Goal: Information Seeking & Learning: Check status

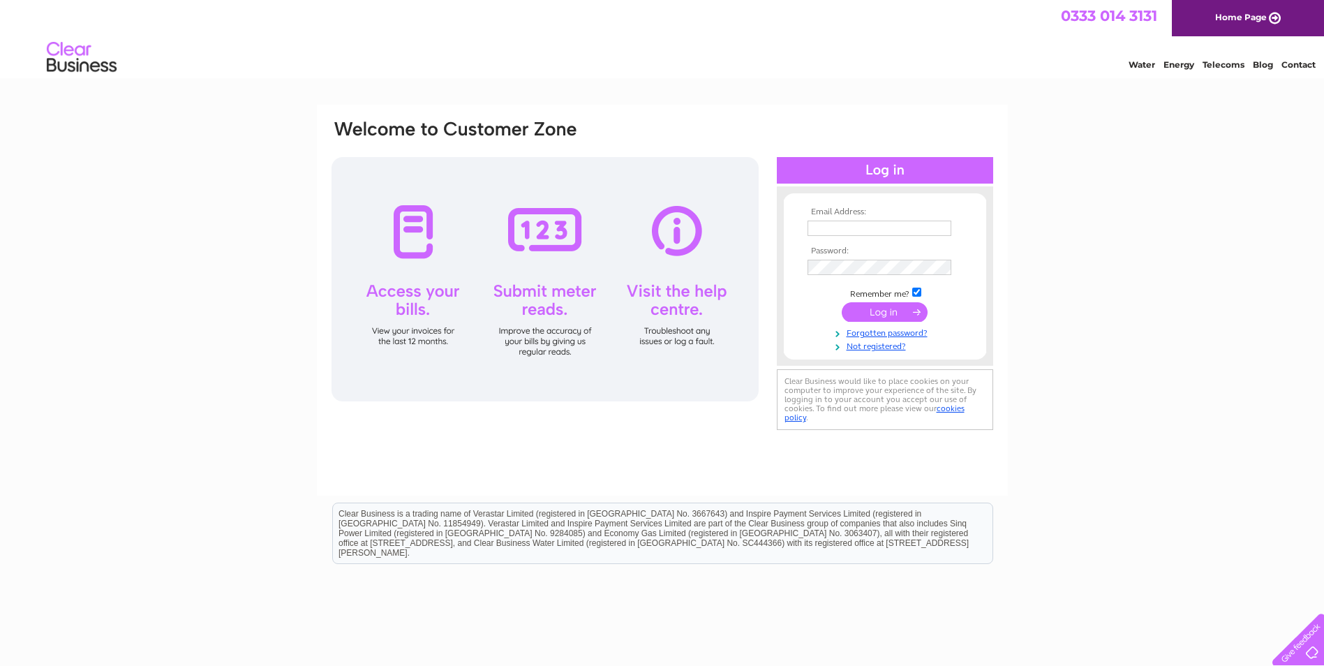
type input "prospectg1@hotmail.com"
click at [903, 310] on input "submit" at bounding box center [885, 312] width 86 height 20
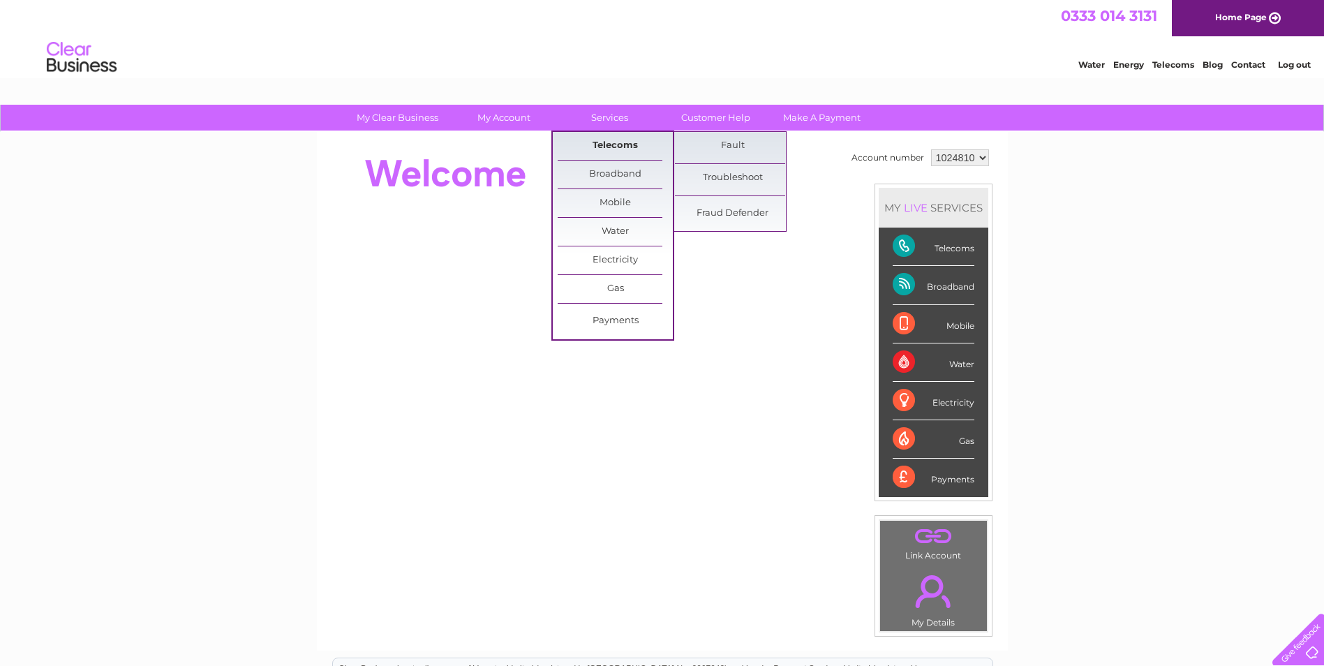
click at [607, 140] on link "Telecoms" at bounding box center [615, 146] width 115 height 28
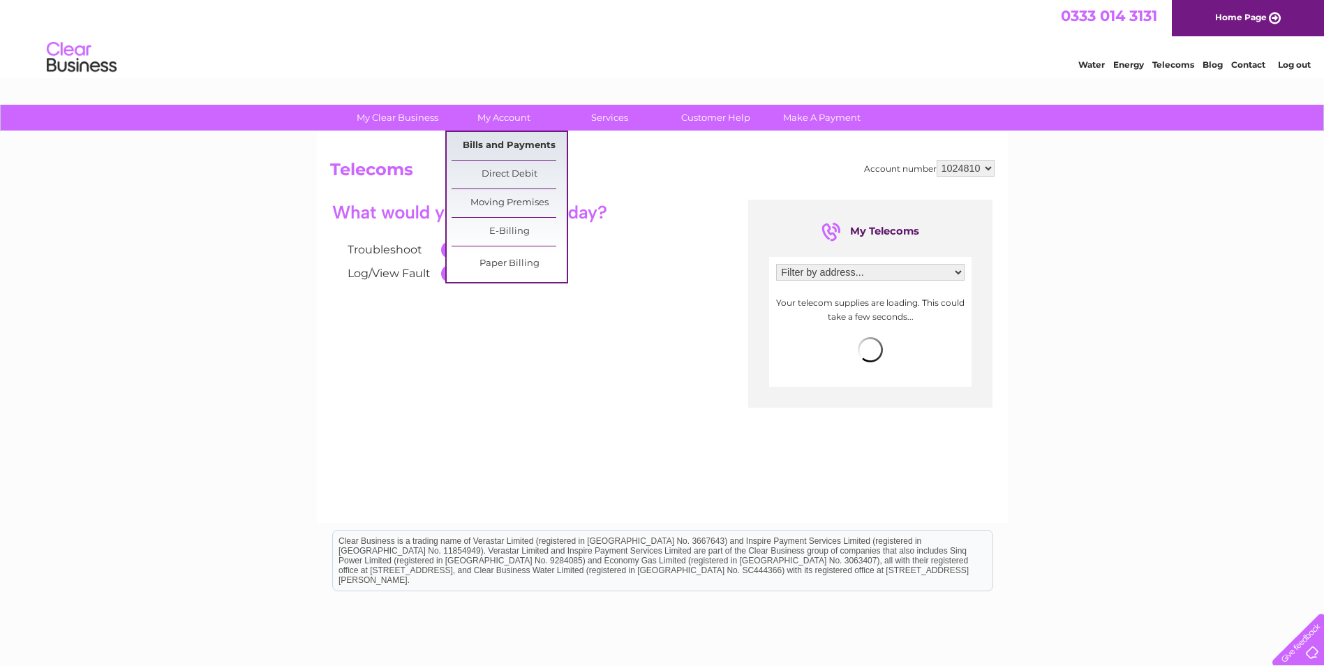
click at [510, 138] on link "Bills and Payments" at bounding box center [509, 146] width 115 height 28
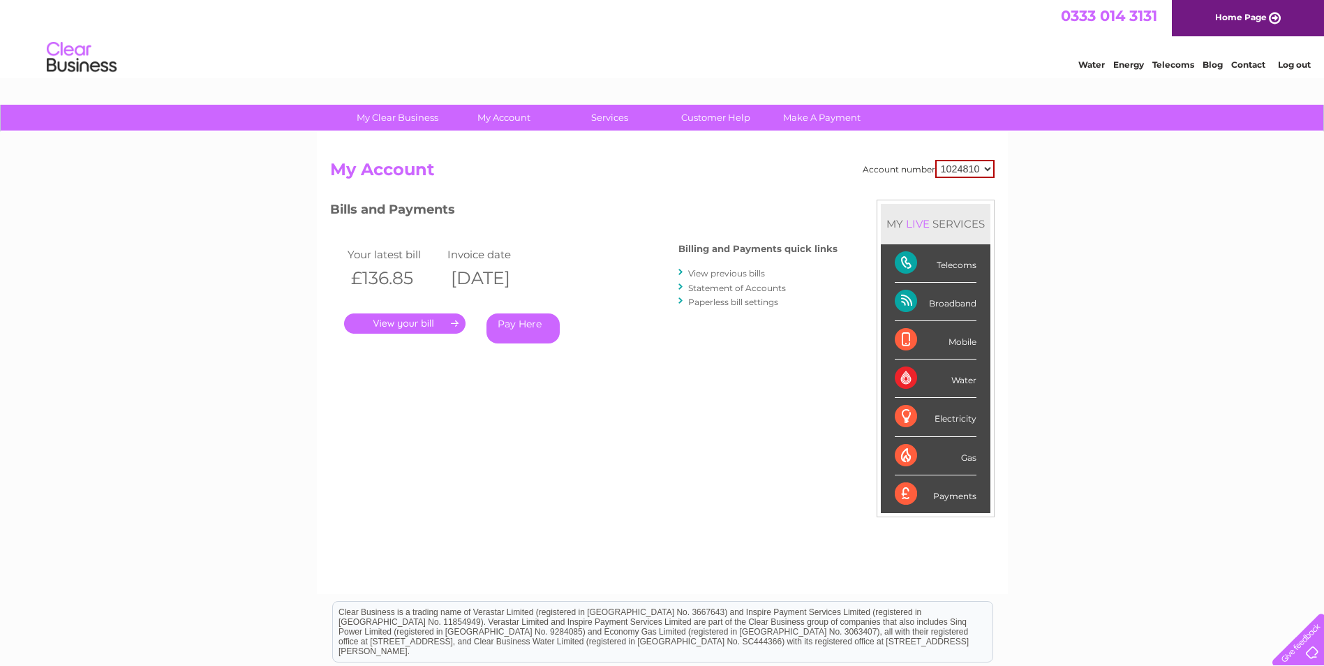
click at [411, 320] on link "." at bounding box center [404, 323] width 121 height 20
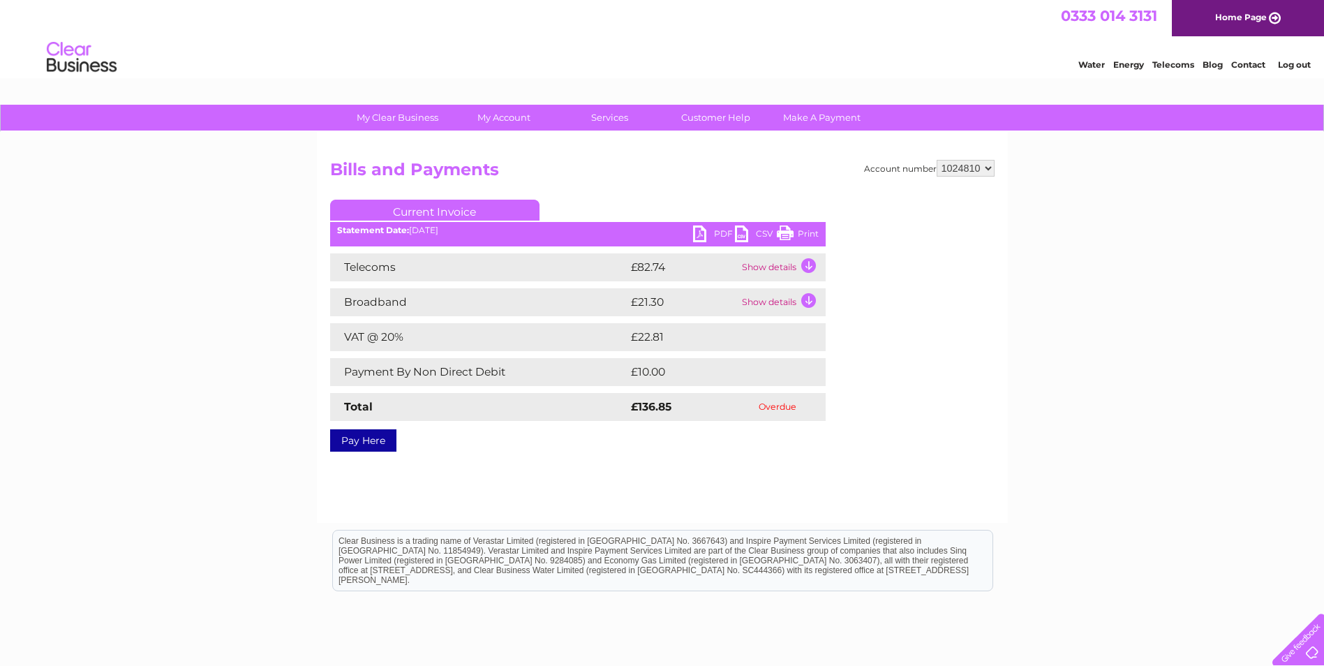
click at [778, 303] on td "Show details" at bounding box center [782, 302] width 87 height 28
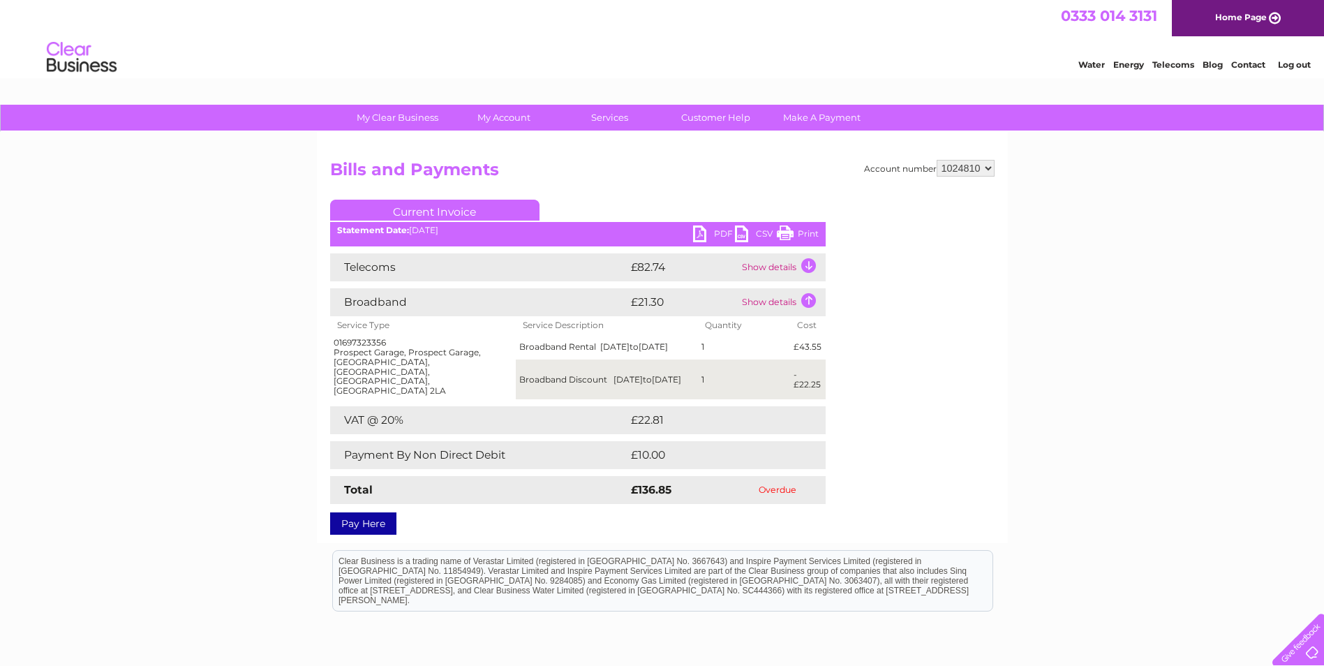
click at [767, 269] on td "Show details" at bounding box center [782, 267] width 87 height 28
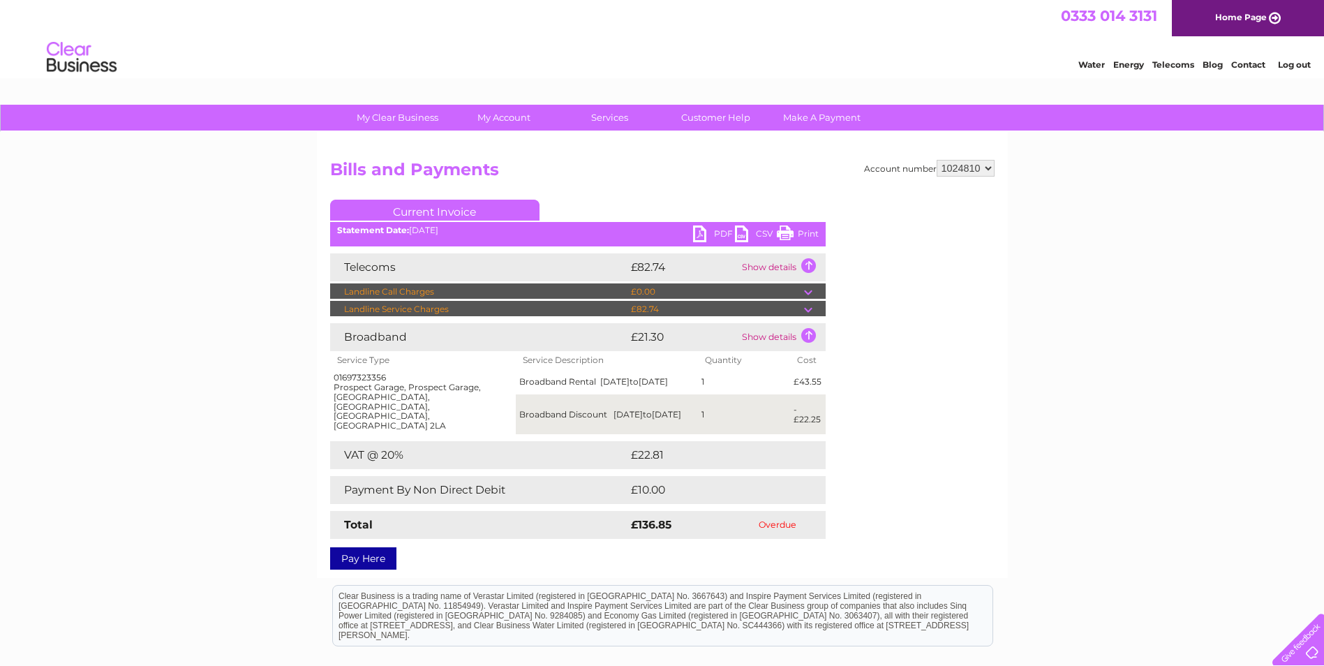
click at [805, 310] on td at bounding box center [815, 309] width 22 height 17
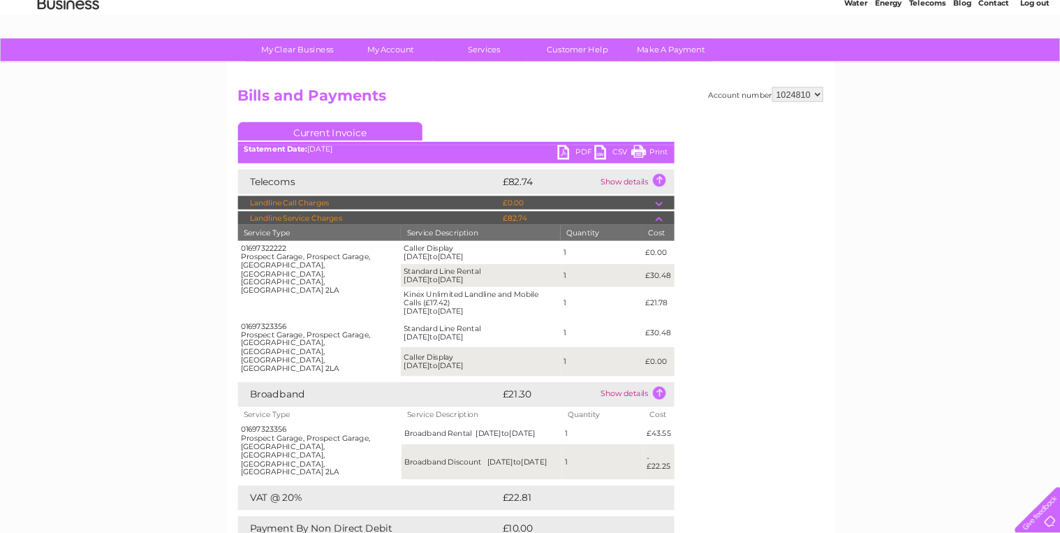
scroll to position [61, 0]
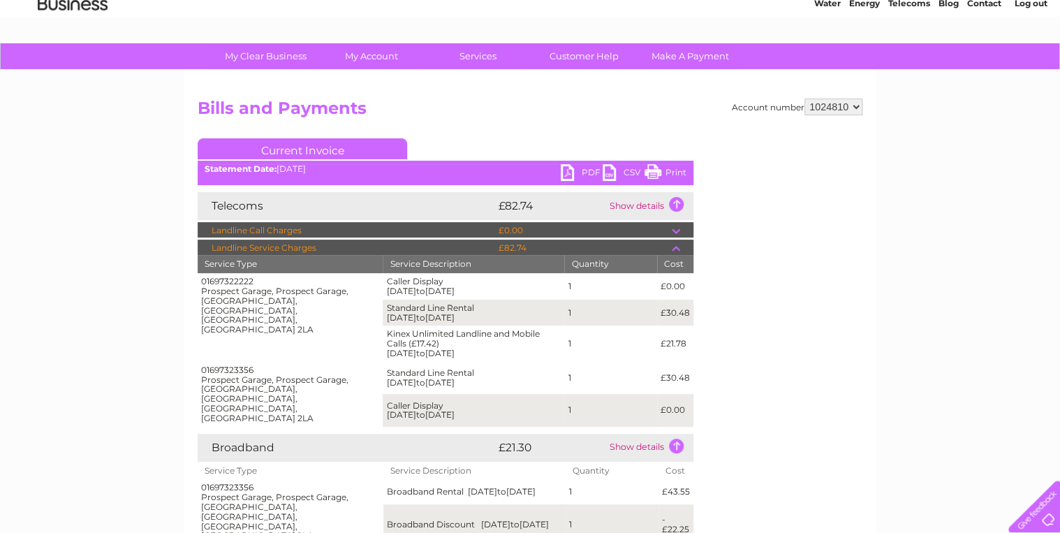
drag, startPoint x: 792, startPoint y: 61, endPoint x: 530, endPoint y: 142, distance: 274.2
click at [530, 142] on ul "Current Invoice" at bounding box center [446, 151] width 496 height 26
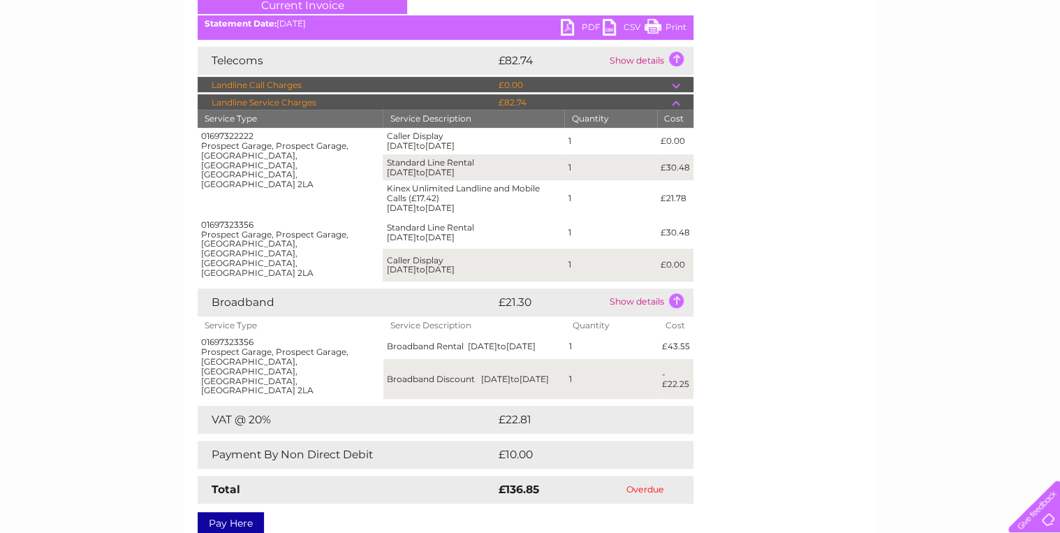
scroll to position [207, 0]
click at [780, 303] on div "Account number 1024810 Bills and Payments Current Invoice PDF CSV Print" at bounding box center [530, 240] width 665 height 575
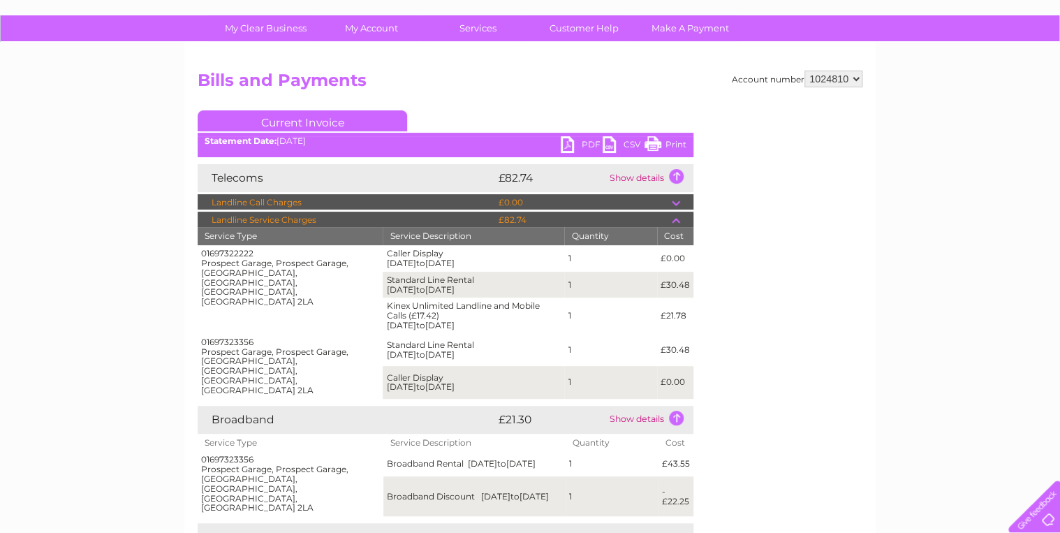
scroll to position [0, 0]
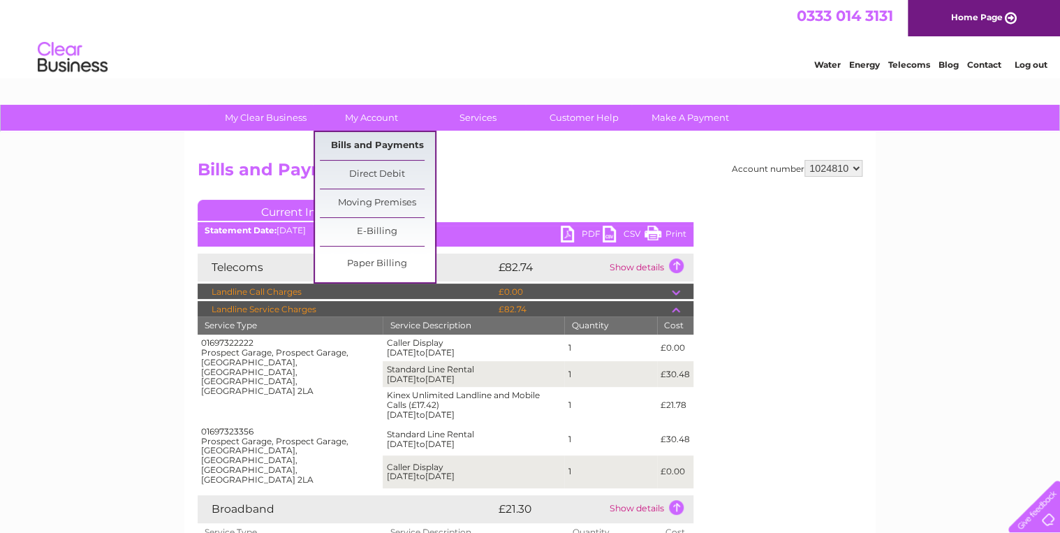
click at [374, 143] on link "Bills and Payments" at bounding box center [377, 146] width 115 height 28
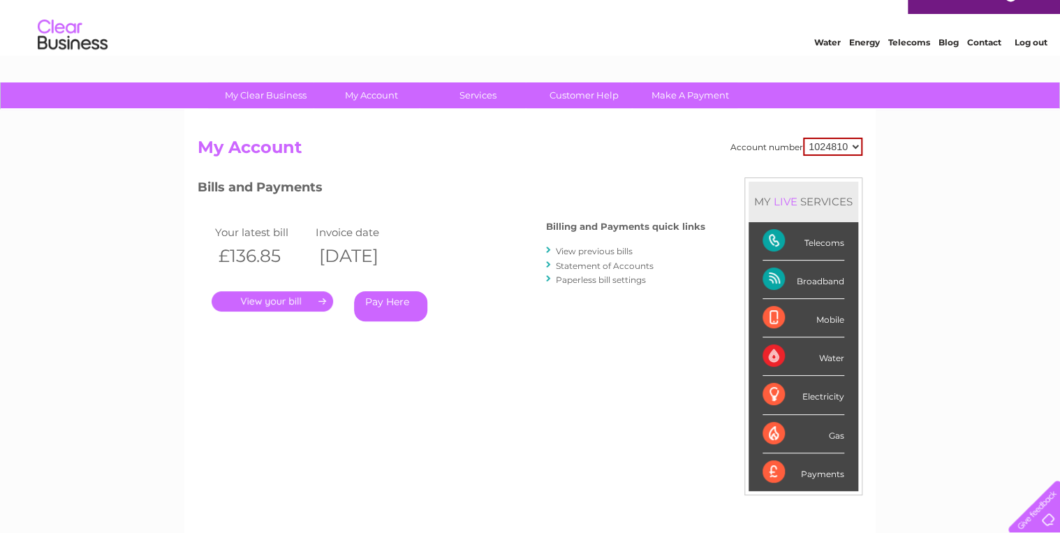
scroll to position [23, 0]
click at [591, 248] on link "View previous bills" at bounding box center [594, 250] width 77 height 10
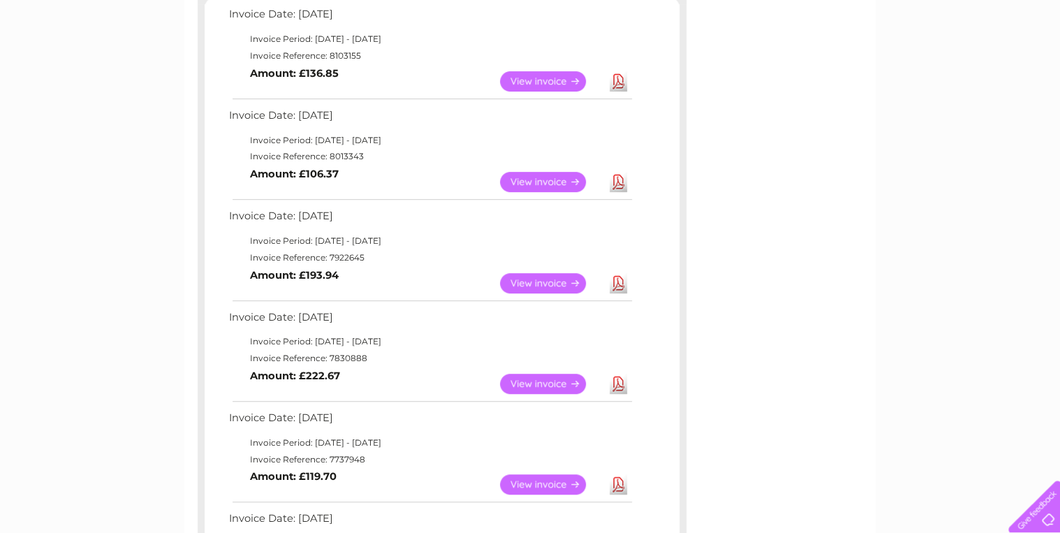
scroll to position [296, 0]
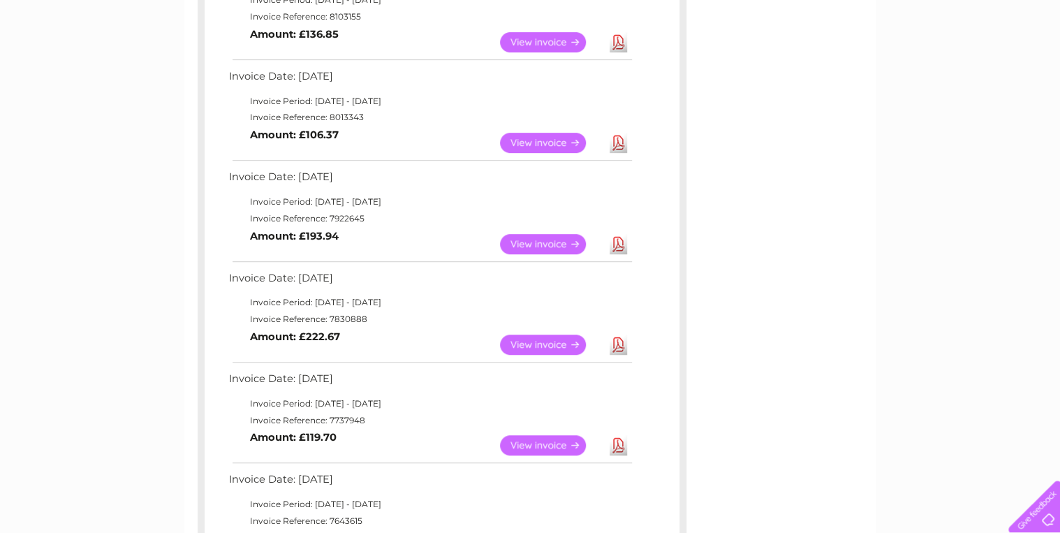
click at [551, 343] on link "View" at bounding box center [551, 344] width 103 height 20
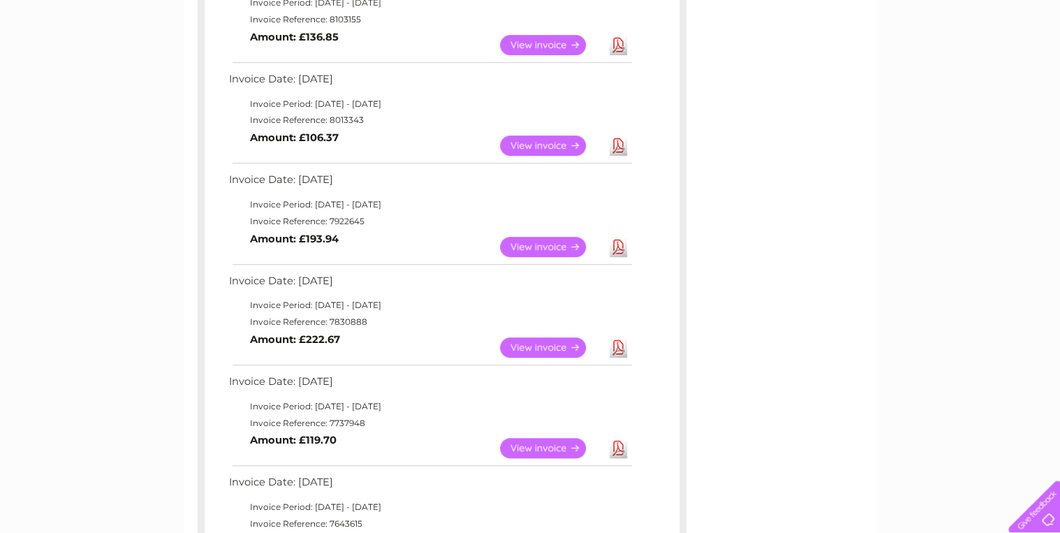
click at [545, 245] on link "View" at bounding box center [551, 247] width 103 height 20
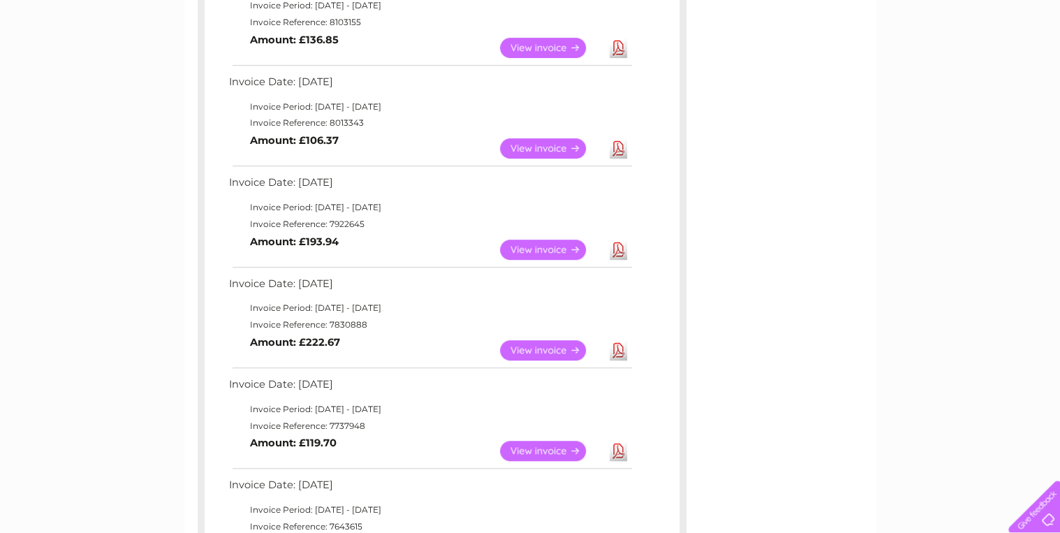
click at [536, 147] on link "View" at bounding box center [551, 148] width 103 height 20
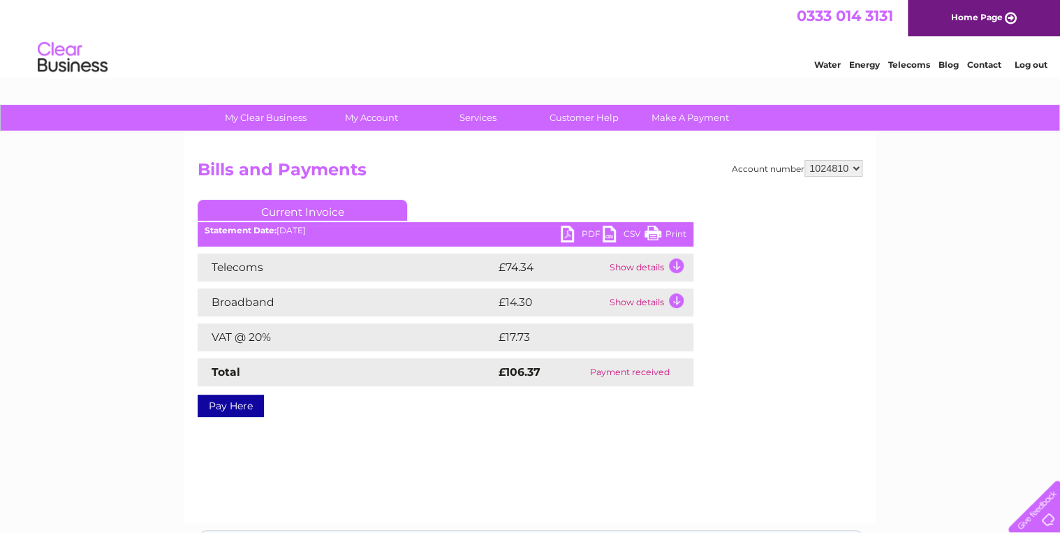
click at [655, 304] on td "Show details" at bounding box center [649, 302] width 87 height 28
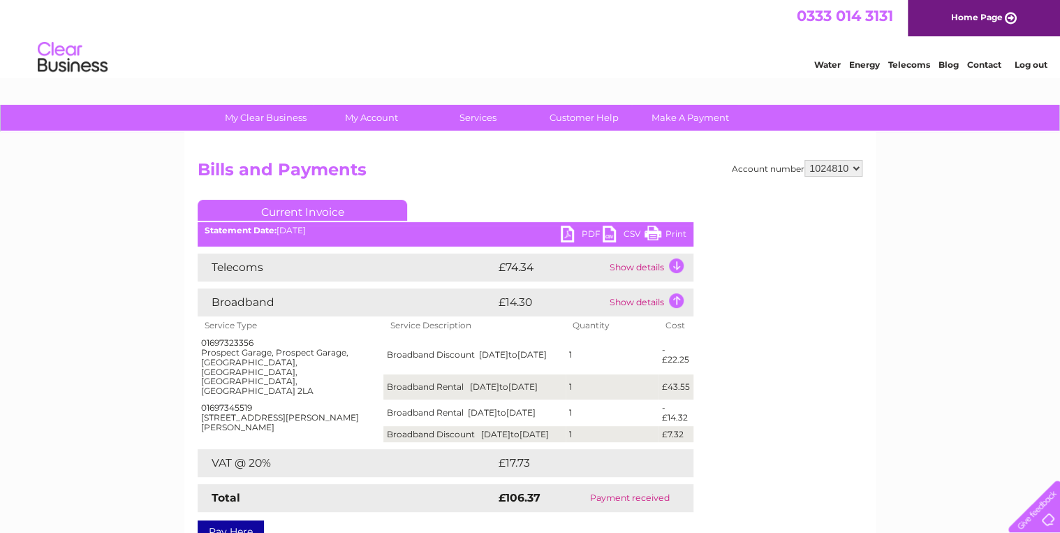
click at [639, 262] on td "Show details" at bounding box center [649, 267] width 87 height 28
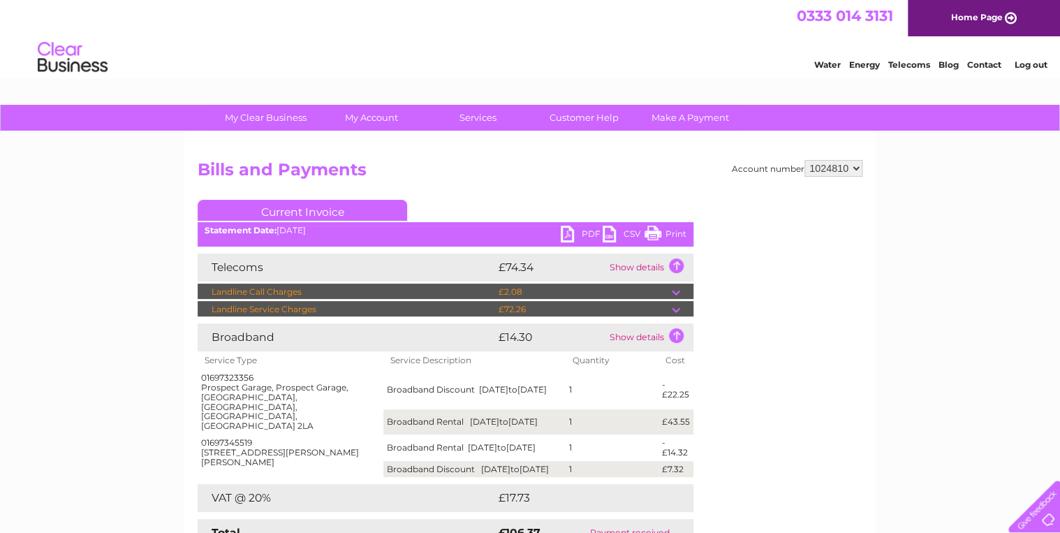
click at [265, 339] on td "Broadband" at bounding box center [346, 337] width 297 height 28
click at [638, 265] on td "Show details" at bounding box center [649, 267] width 87 height 28
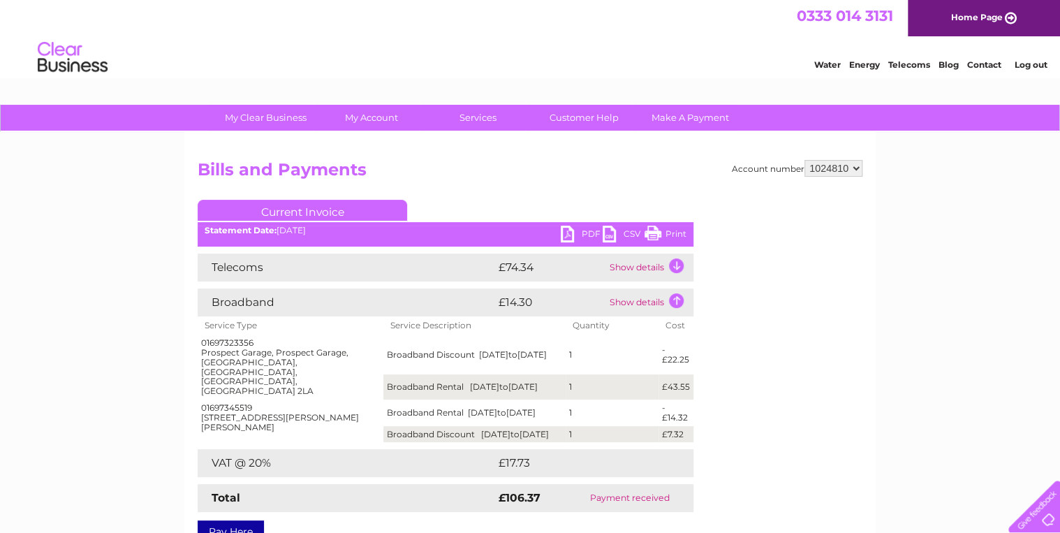
click at [638, 265] on td "Show details" at bounding box center [649, 267] width 87 height 28
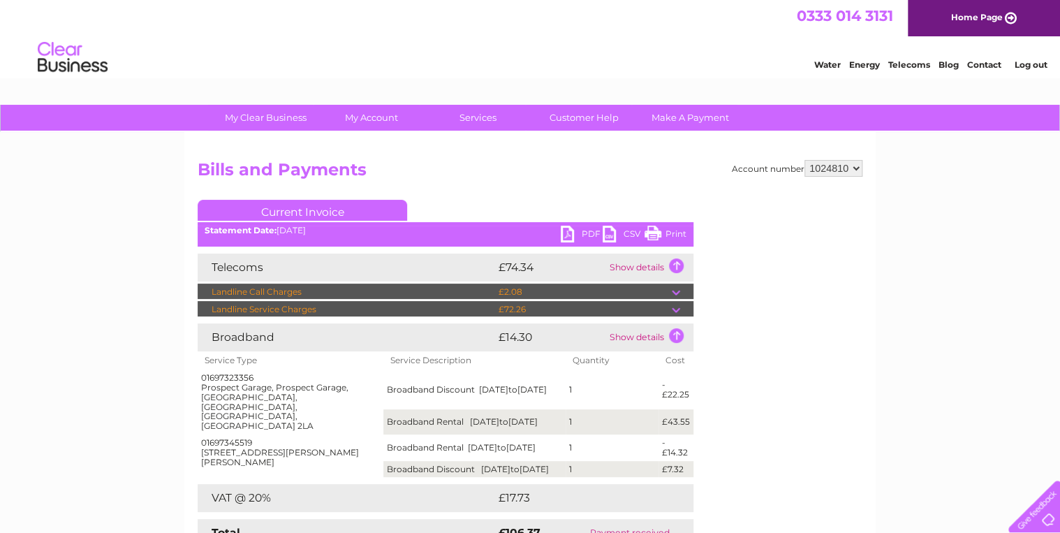
click at [675, 294] on td at bounding box center [683, 291] width 22 height 17
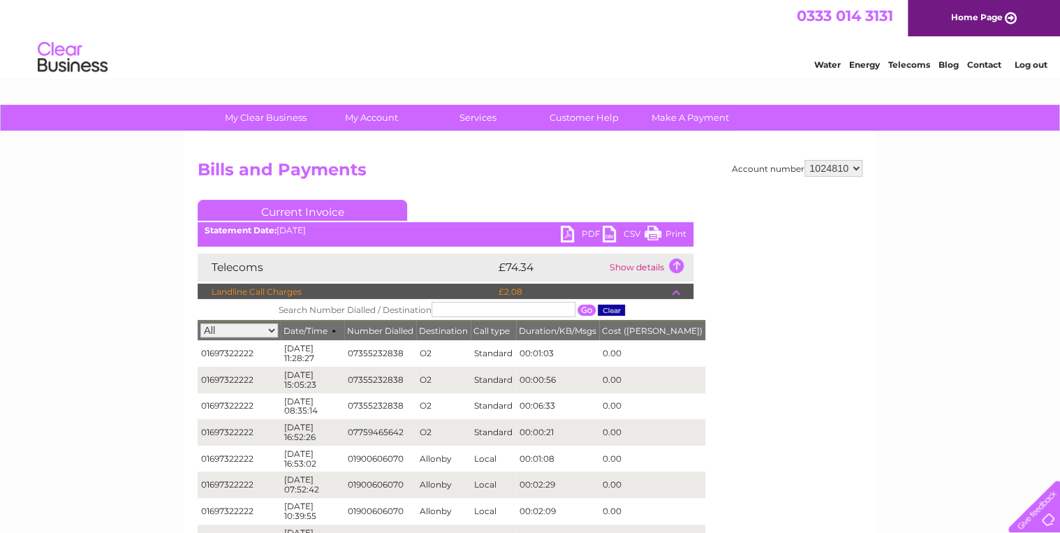
click at [675, 294] on td at bounding box center [683, 291] width 22 height 17
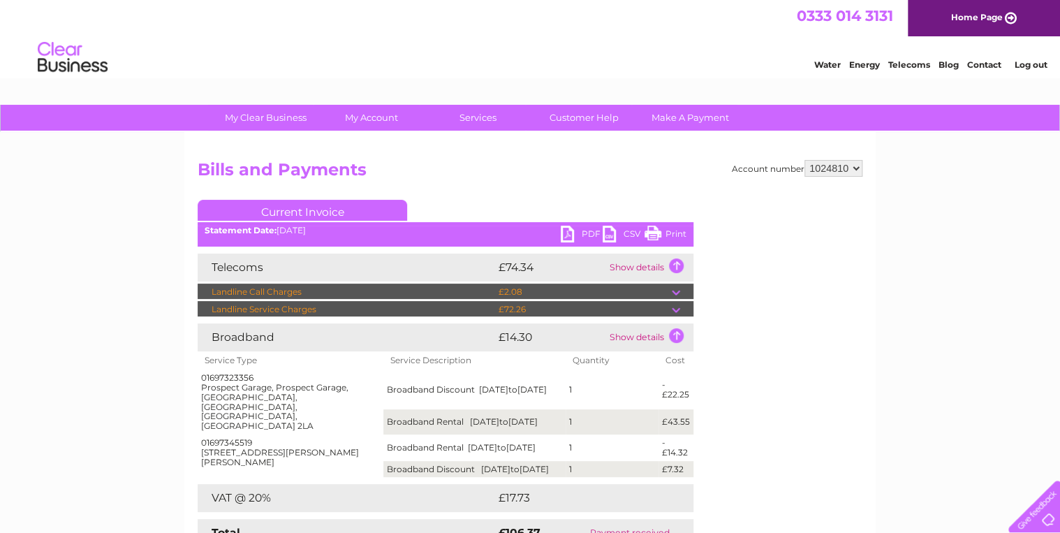
click at [674, 304] on td at bounding box center [683, 309] width 22 height 17
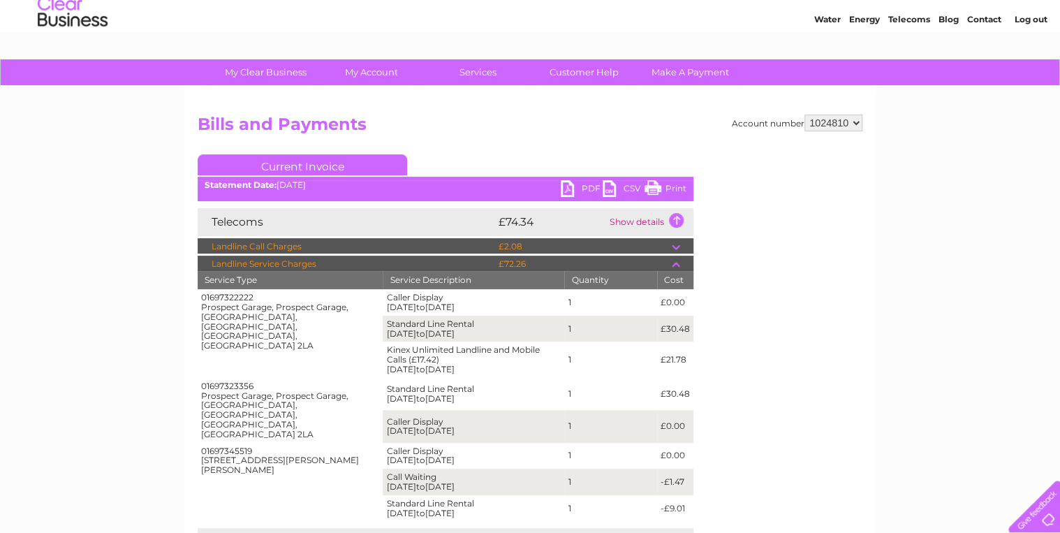
scroll to position [63, 0]
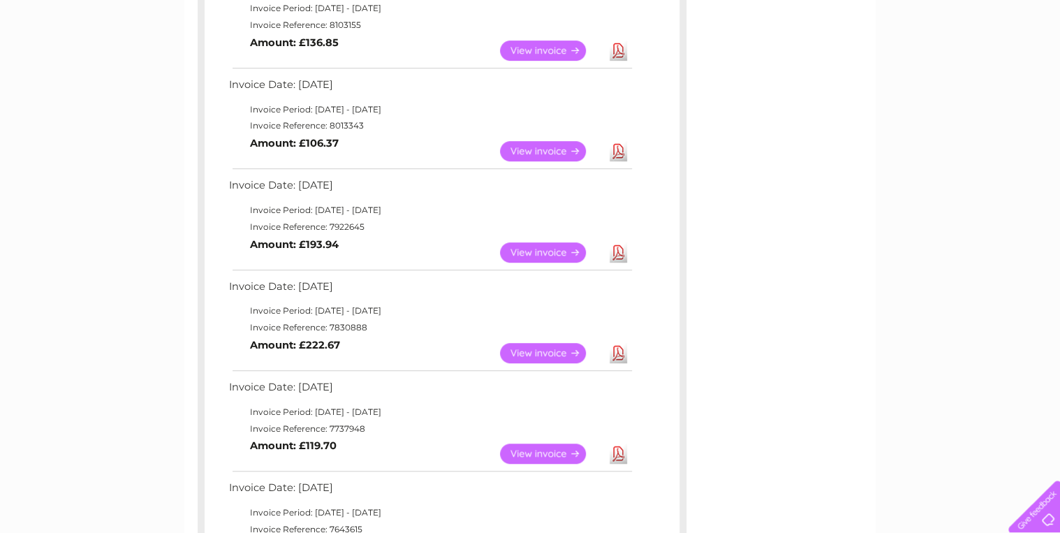
click at [535, 454] on link "View" at bounding box center [551, 453] width 103 height 20
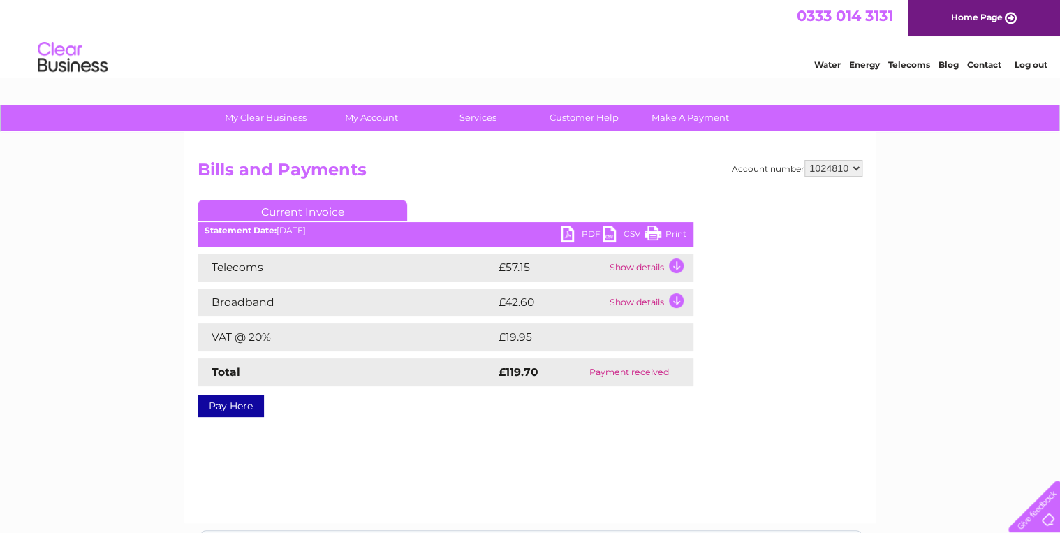
click at [648, 302] on td "Show details" at bounding box center [649, 302] width 87 height 28
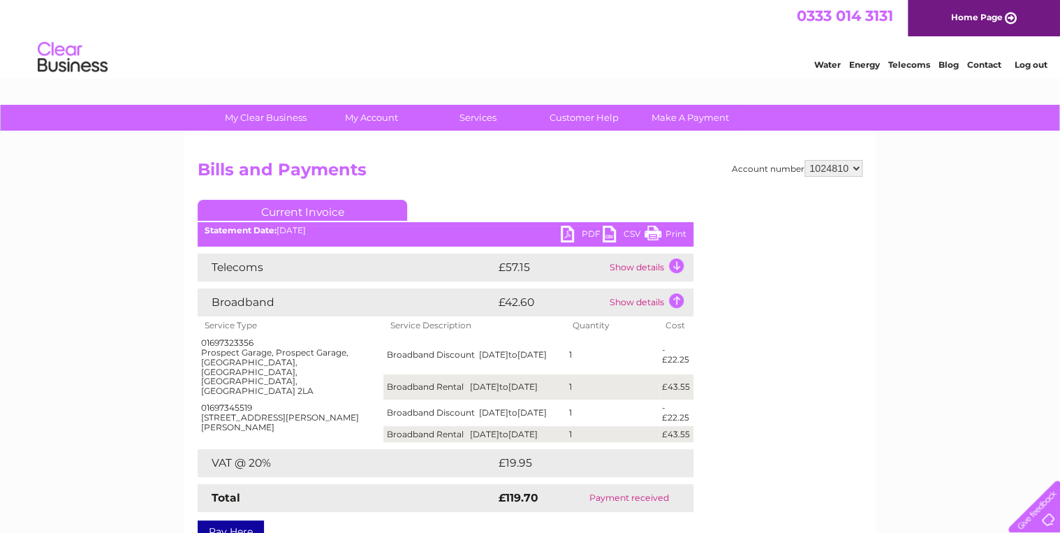
click at [648, 273] on td "Show details" at bounding box center [649, 267] width 87 height 28
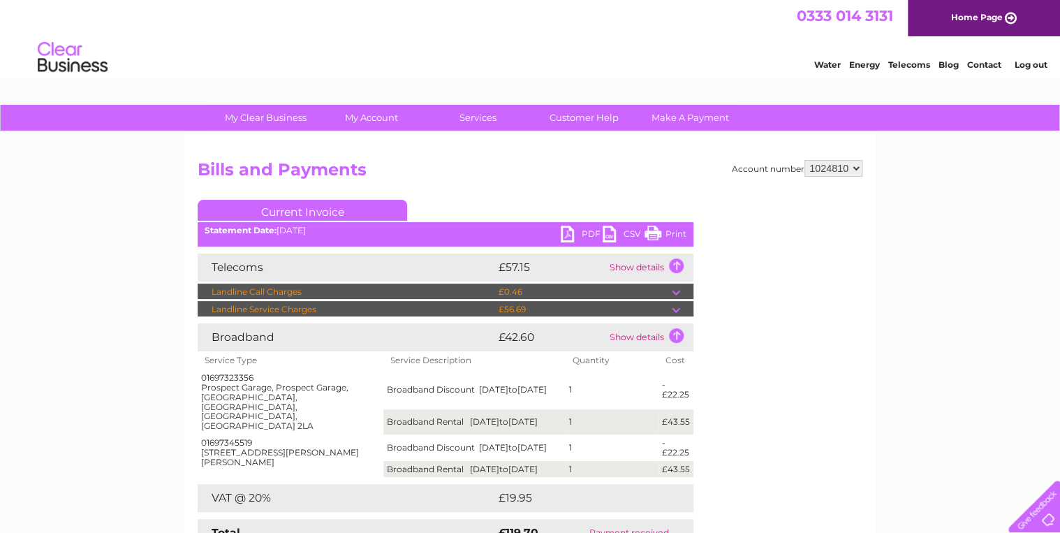
click at [648, 273] on td "Show details" at bounding box center [649, 267] width 87 height 28
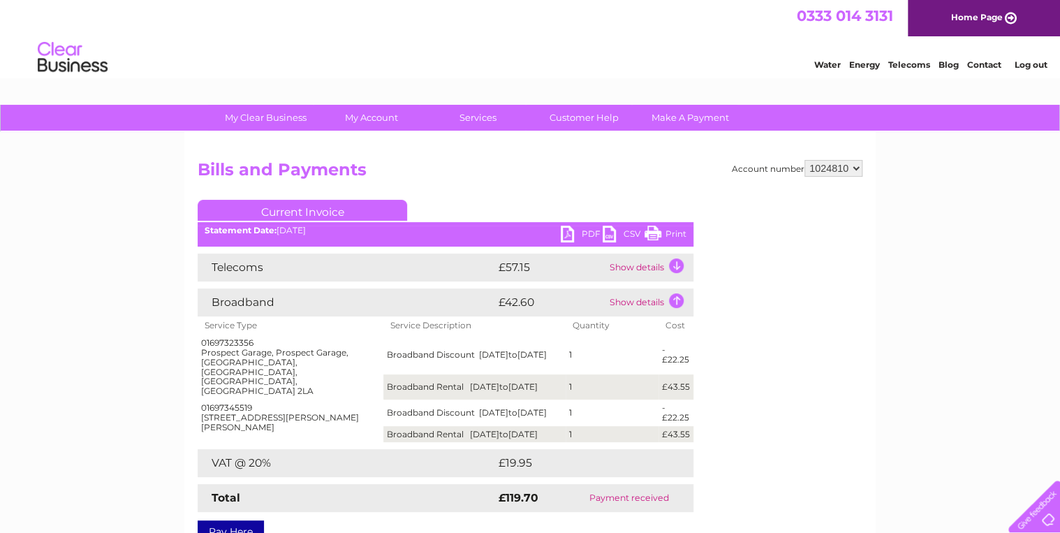
click at [654, 265] on td "Show details" at bounding box center [649, 267] width 87 height 28
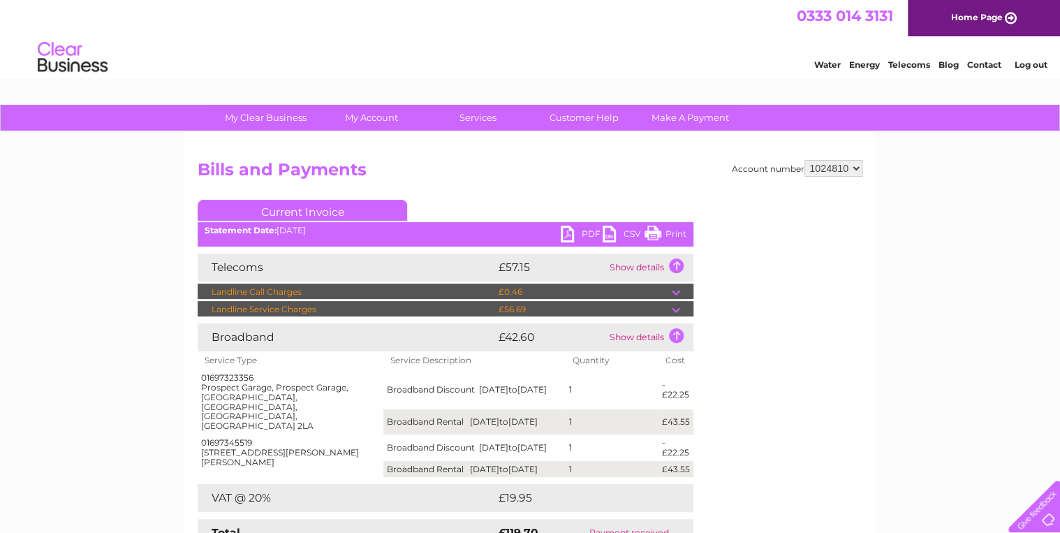
click at [672, 310] on td at bounding box center [683, 309] width 22 height 17
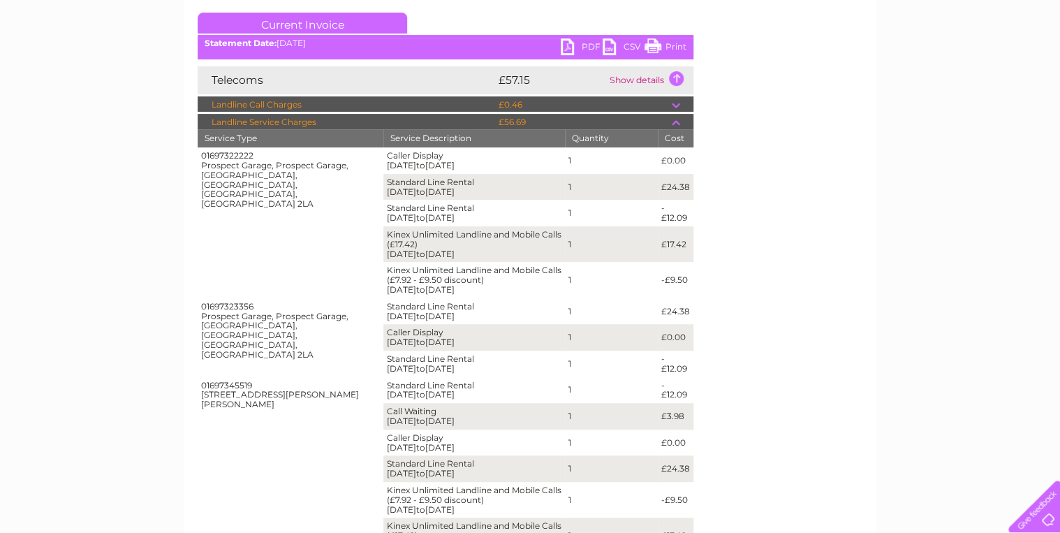
scroll to position [212, 0]
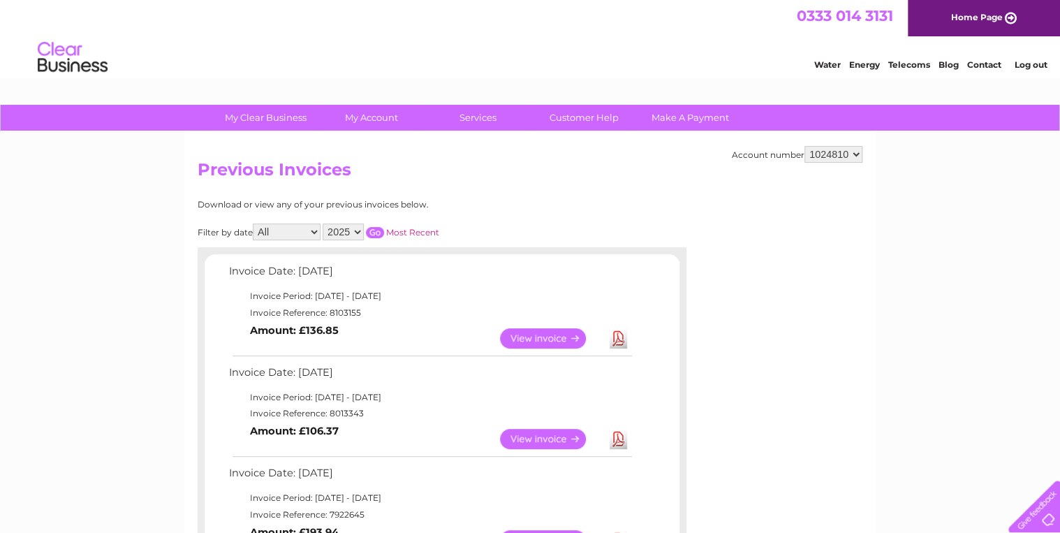
click at [555, 332] on link "View" at bounding box center [551, 338] width 103 height 20
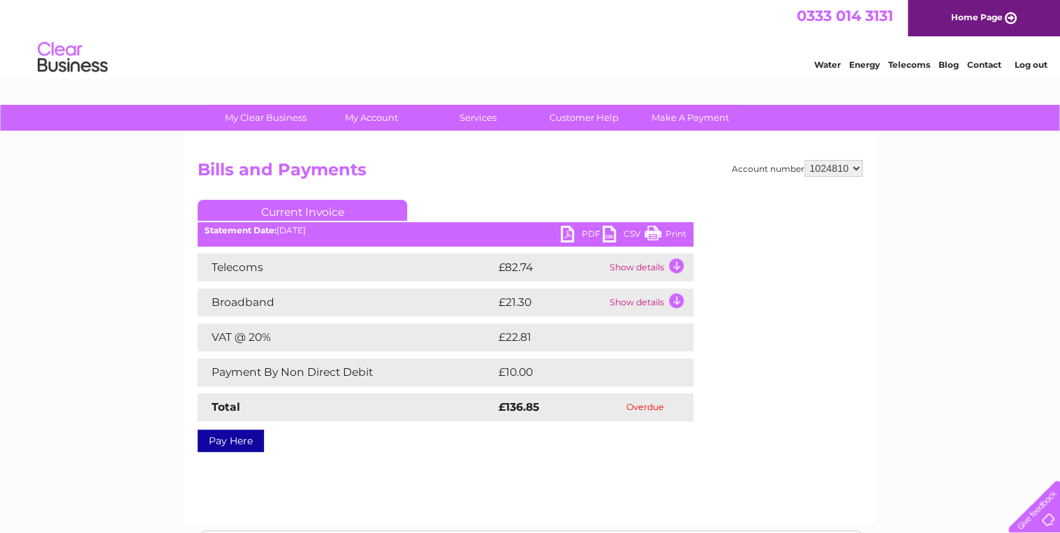
click at [651, 301] on td "Show details" at bounding box center [649, 302] width 87 height 28
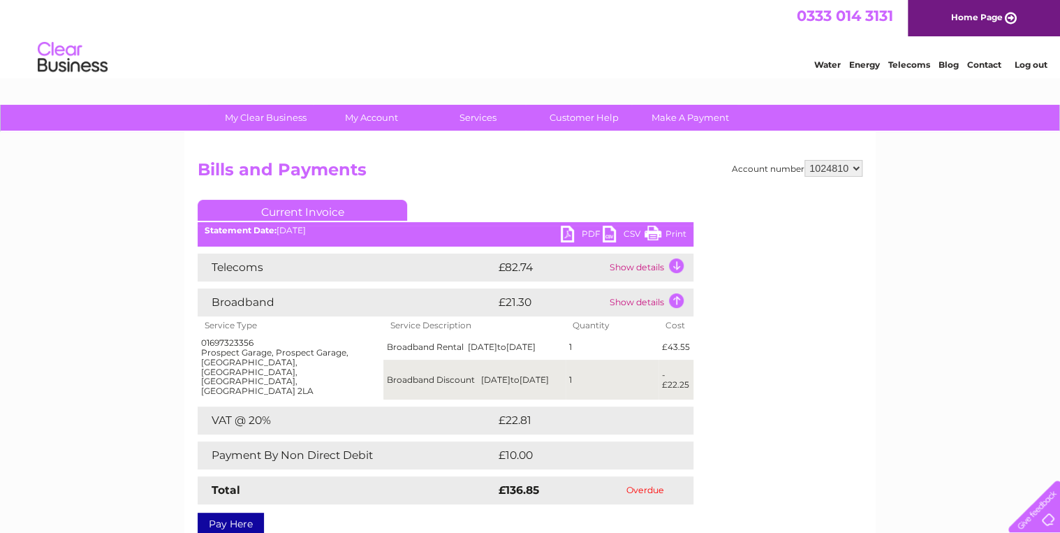
click at [648, 265] on td "Show details" at bounding box center [649, 267] width 87 height 28
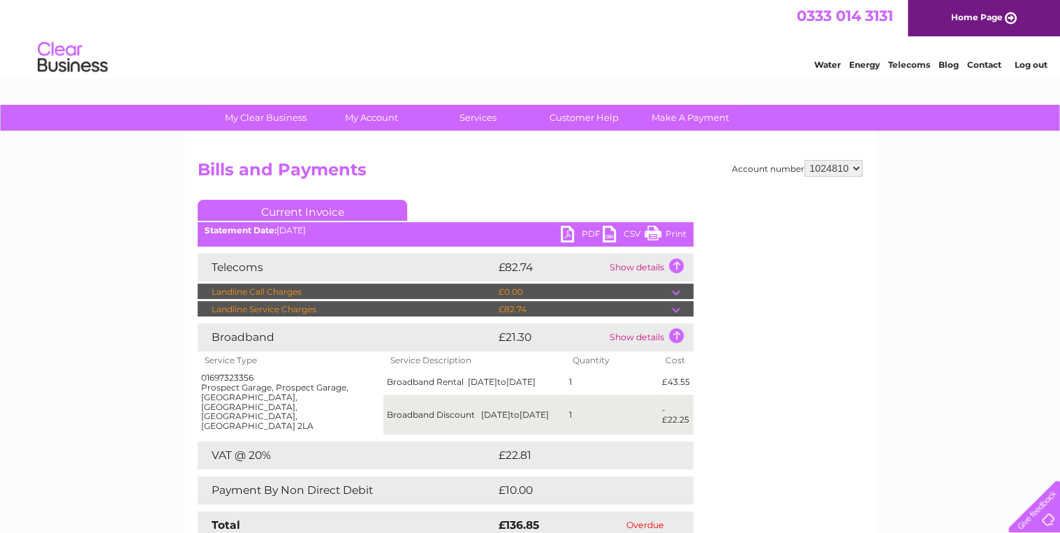
click at [668, 306] on td "£82.74" at bounding box center [583, 309] width 177 height 17
click at [675, 308] on td at bounding box center [683, 309] width 22 height 17
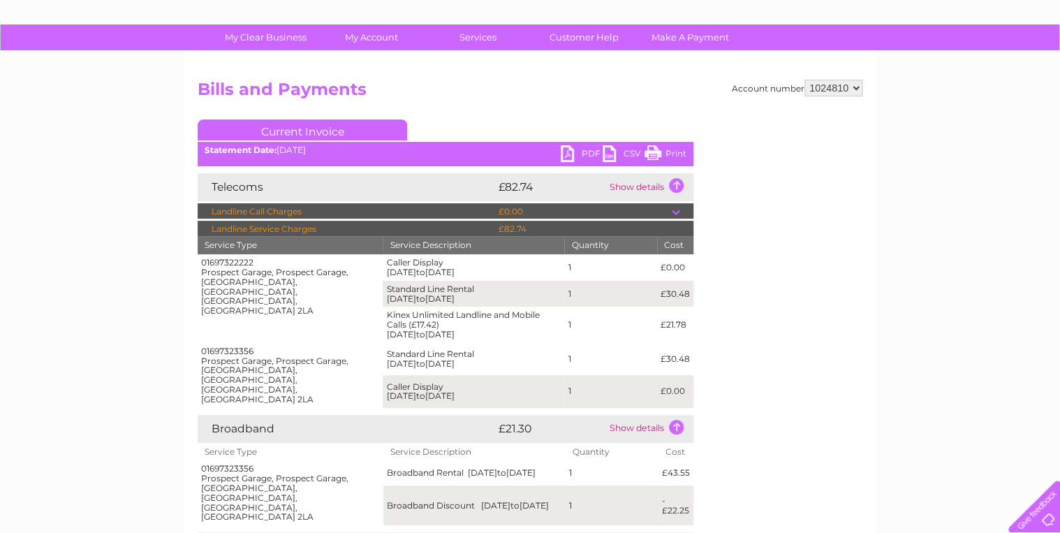
scroll to position [93, 0]
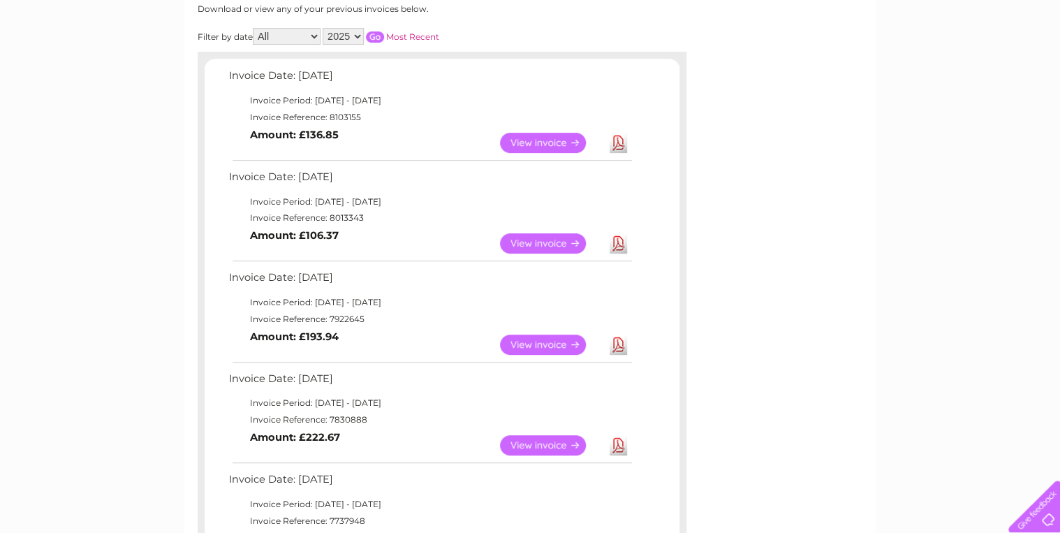
scroll to position [226, 0]
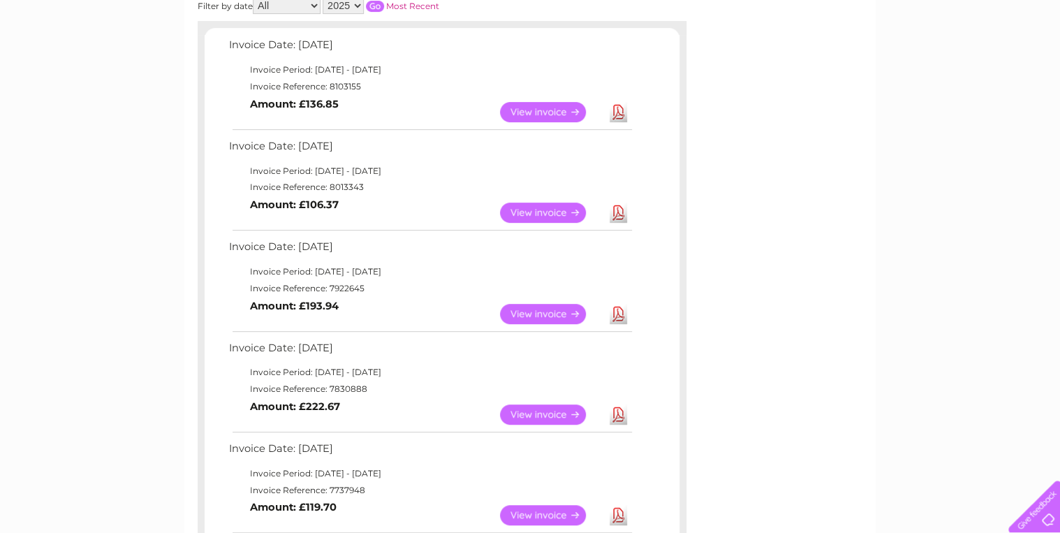
click at [539, 413] on link "View" at bounding box center [551, 414] width 103 height 20
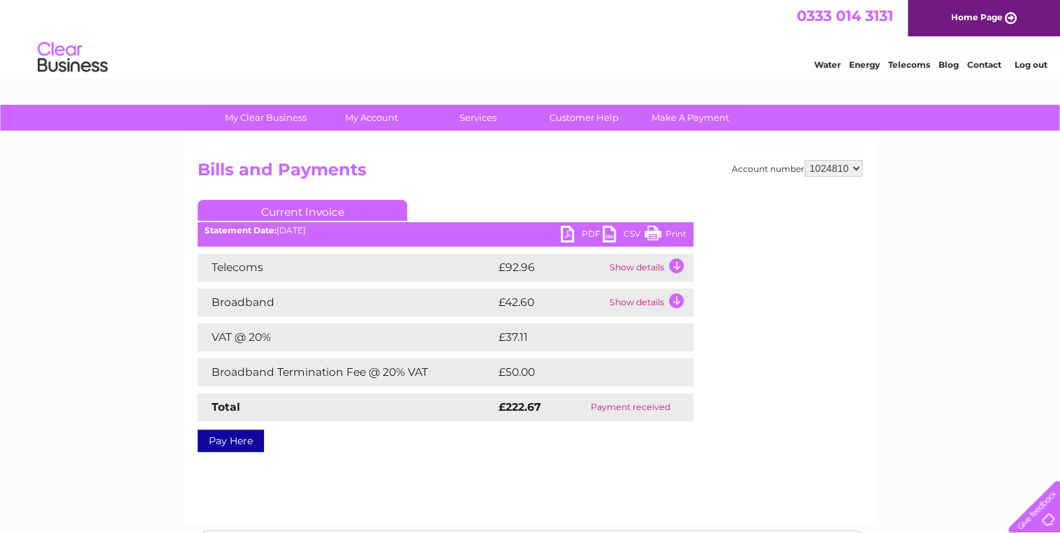
click at [667, 299] on td "Show details" at bounding box center [649, 302] width 87 height 28
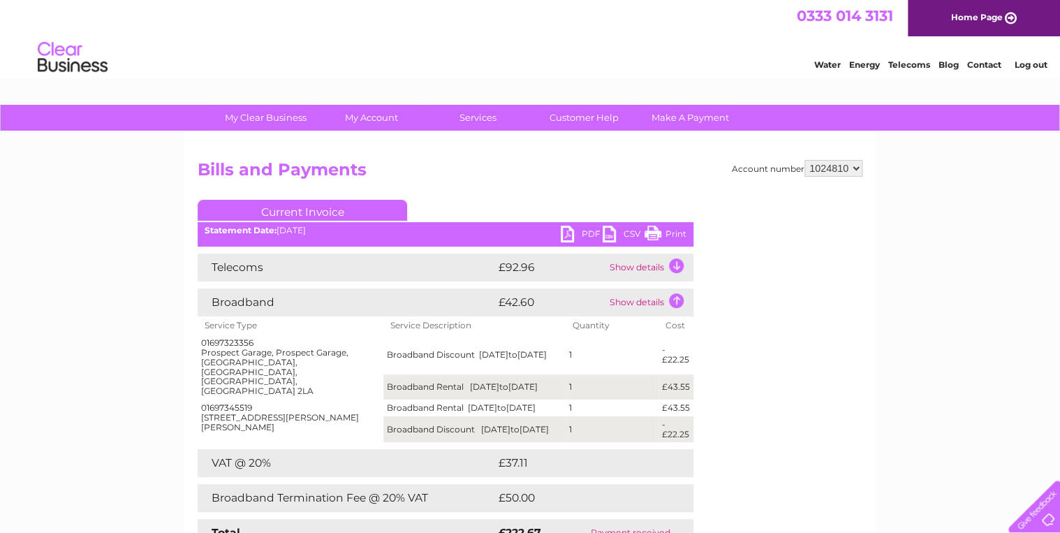
click at [653, 265] on td "Show details" at bounding box center [649, 267] width 87 height 28
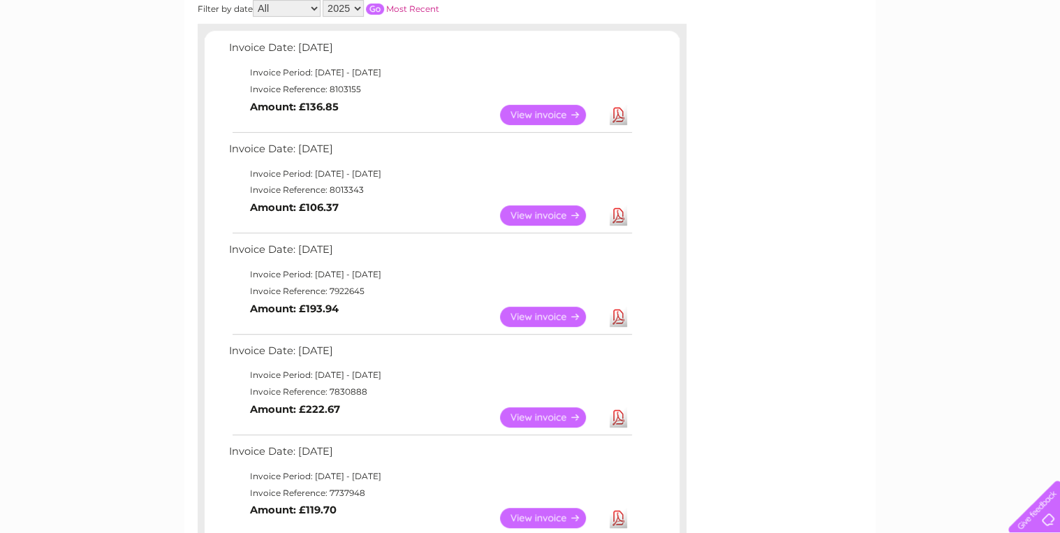
click at [549, 514] on link "View" at bounding box center [551, 518] width 103 height 20
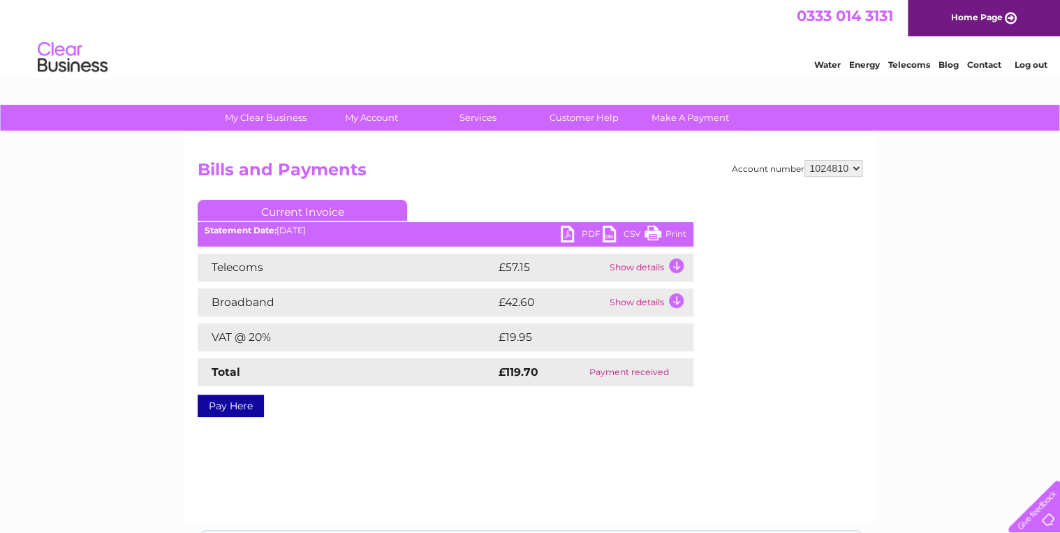
click at [641, 308] on td "Show details" at bounding box center [649, 302] width 87 height 28
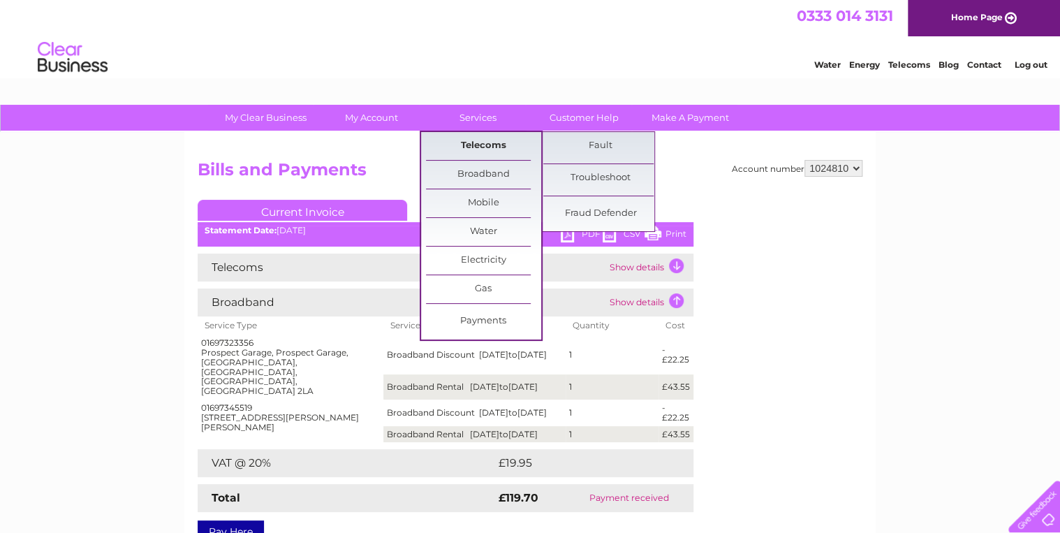
click at [481, 145] on link "Telecoms" at bounding box center [483, 146] width 115 height 28
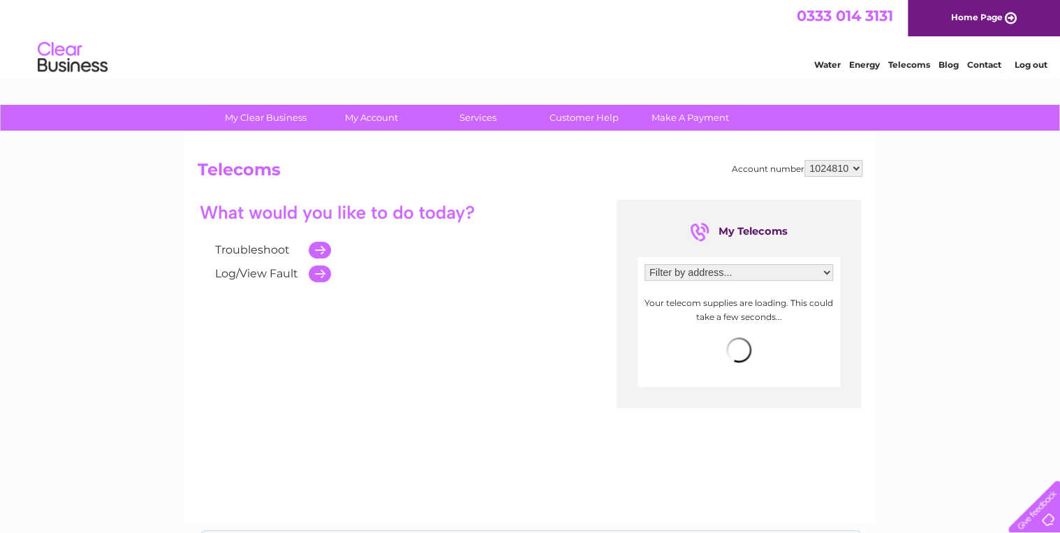
click at [720, 267] on select "Filter by address... Prospect Garage, Prospect Garage, Aspatria, Wigton, Cumbri…" at bounding box center [738, 272] width 188 height 17
click at [644, 264] on select "Filter by address... Prospect Garage, Prospect Garage, Aspatria, Wigton, Cumbri…" at bounding box center [738, 272] width 188 height 17
click at [849, 165] on select "1024810" at bounding box center [833, 168] width 58 height 17
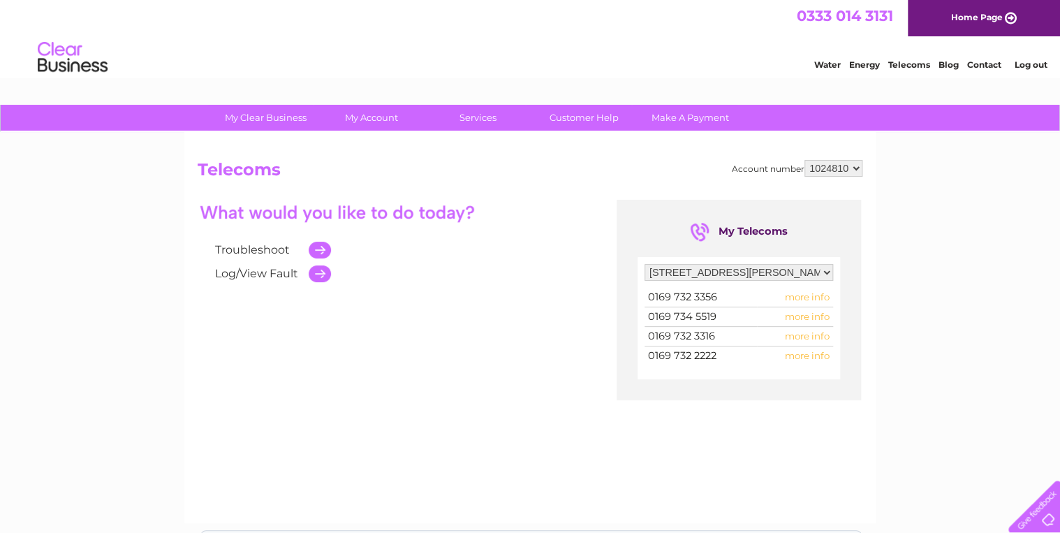
click at [773, 268] on select "Filter by address... Prospect Garage, Prospect Garage, Aspatria, Wigton, Cumbri…" at bounding box center [738, 272] width 188 height 17
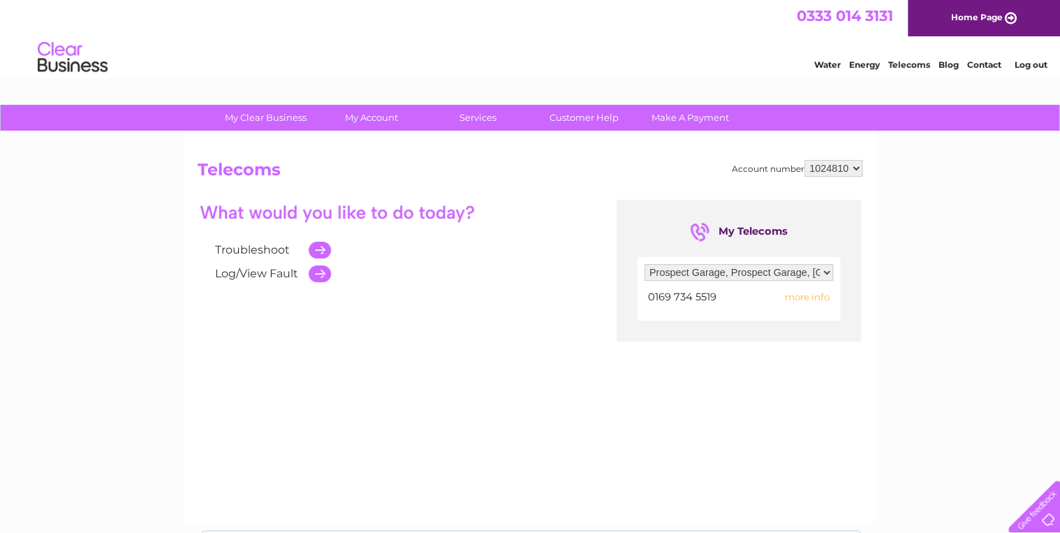
click at [644, 264] on select "Filter by address... Prospect Garage, Prospect Garage, Aspatria, Wigton, Cumbri…" at bounding box center [738, 272] width 188 height 17
click at [799, 296] on span "more info" at bounding box center [807, 296] width 45 height 11
click at [803, 298] on span "more info" at bounding box center [807, 296] width 45 height 11
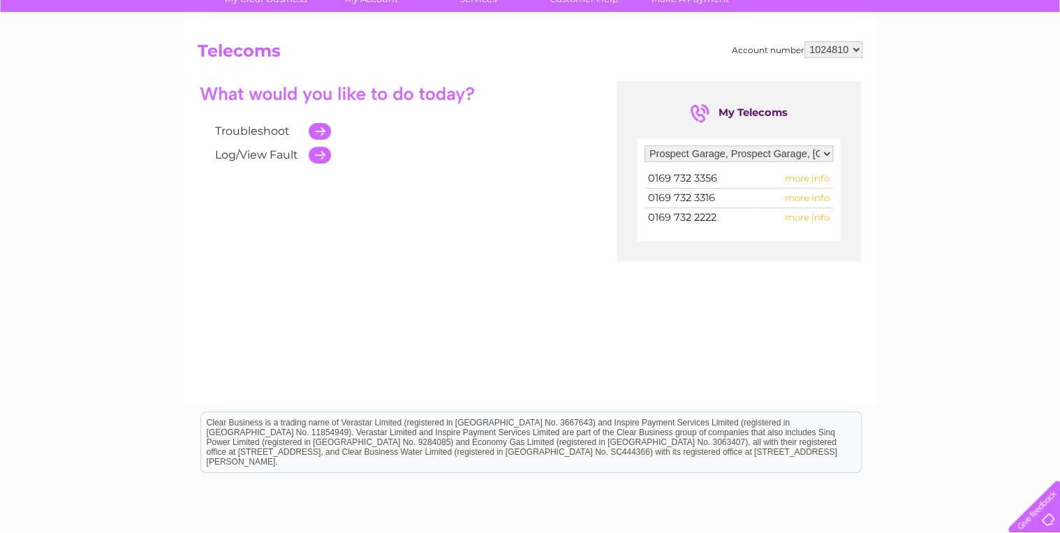
scroll to position [124, 0]
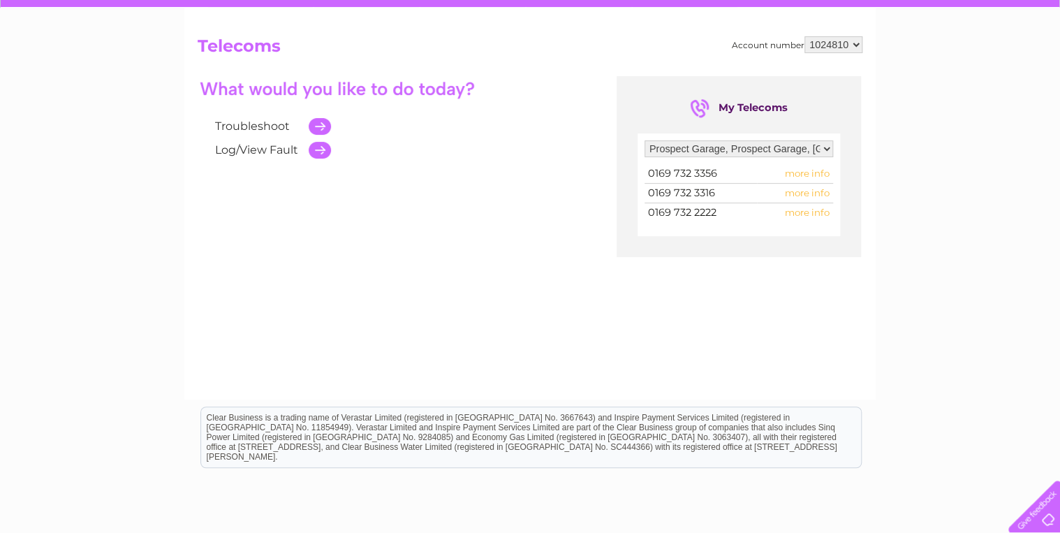
click at [804, 188] on span "more info" at bounding box center [807, 192] width 45 height 11
click at [799, 165] on td "more info" at bounding box center [795, 173] width 76 height 19
click at [778, 145] on select "Filter by address... Prospect Garage, Prospect Garage, Aspatria, Wigton, Cumbri…" at bounding box center [738, 148] width 188 height 17
select select "1797949"
click at [644, 140] on select "Filter by address... Prospect Garage, Prospect Garage, Aspatria, Wigton, Cumbri…" at bounding box center [738, 148] width 188 height 17
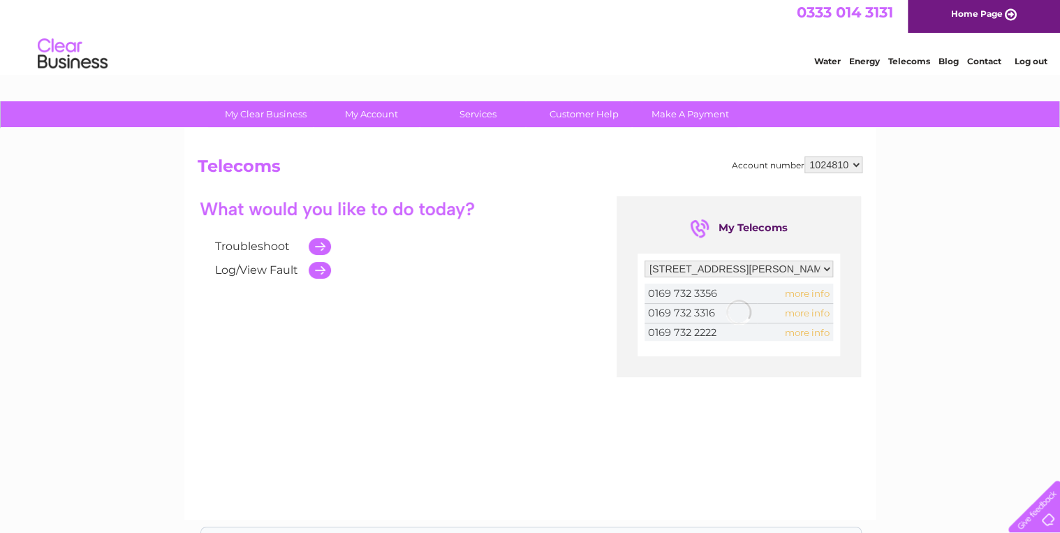
scroll to position [0, 0]
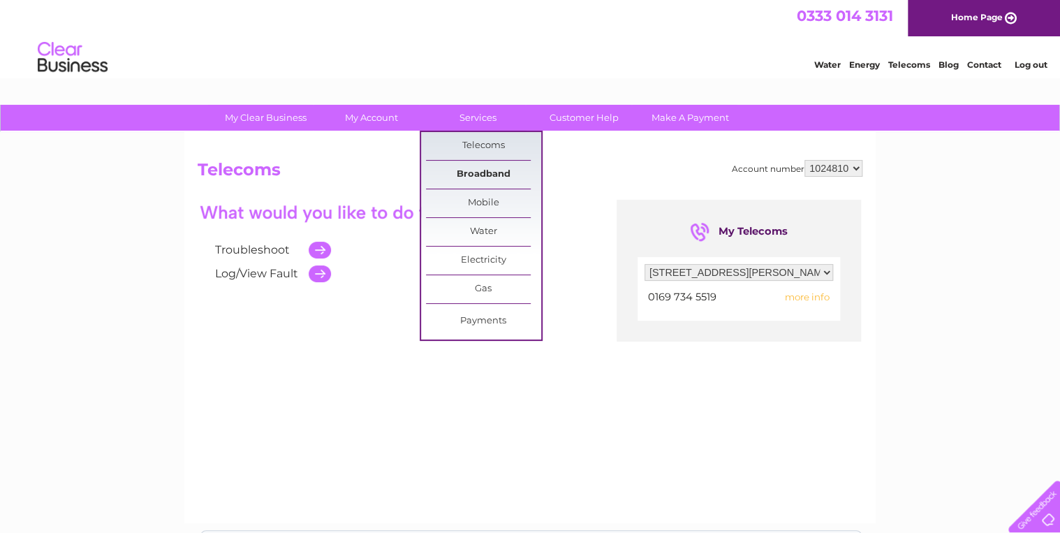
click at [498, 170] on link "Broadband" at bounding box center [483, 175] width 115 height 28
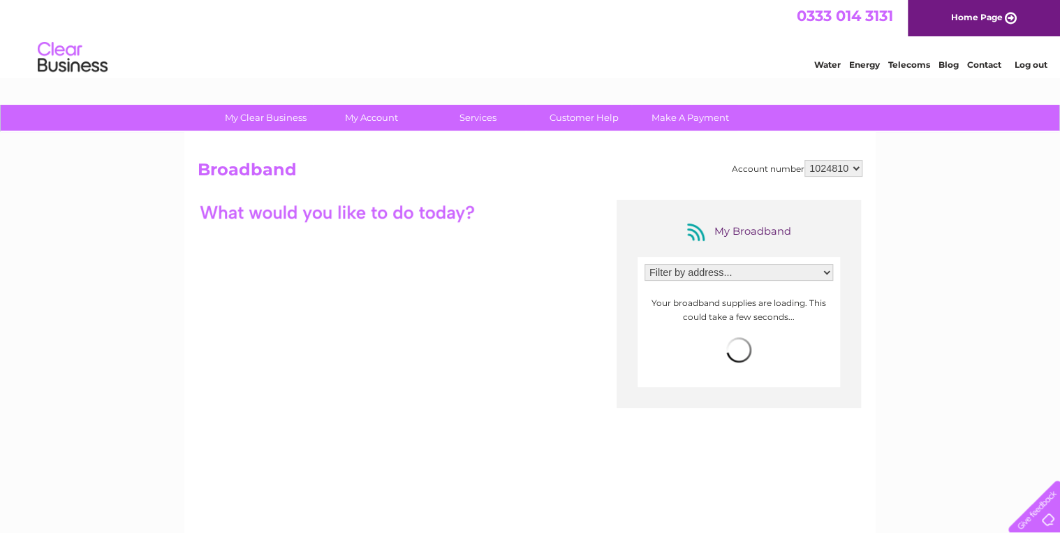
click at [795, 275] on select "Filter by address... Prospect Garage, Prospect Garage, Aspatria, Wigton, Cumbri…" at bounding box center [738, 272] width 188 height 17
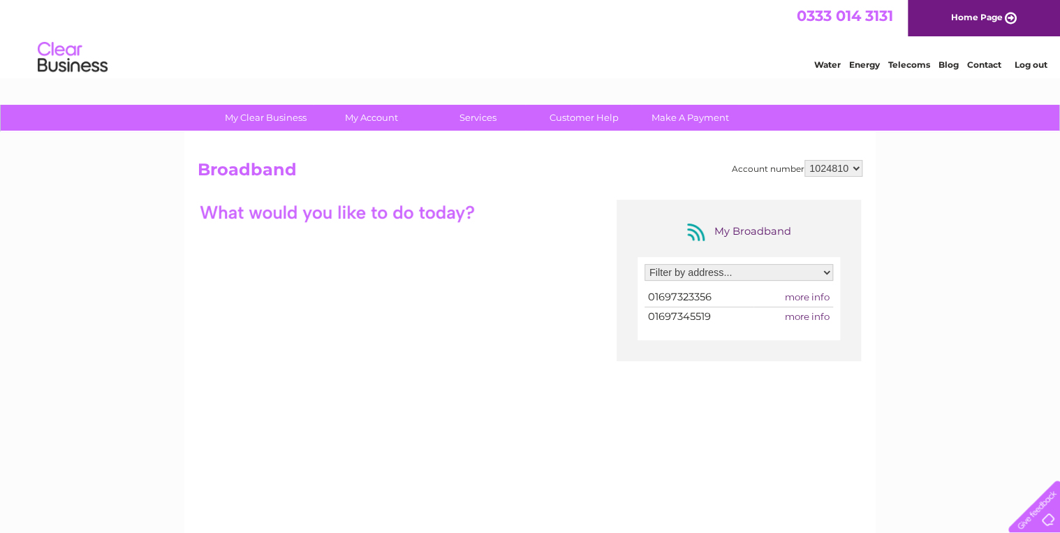
click at [795, 275] on select "Filter by address... Prospect Garage, Prospect Garage, Aspatria, Wigton, Cumbri…" at bounding box center [738, 272] width 188 height 17
click at [804, 293] on span "more info" at bounding box center [807, 296] width 45 height 11
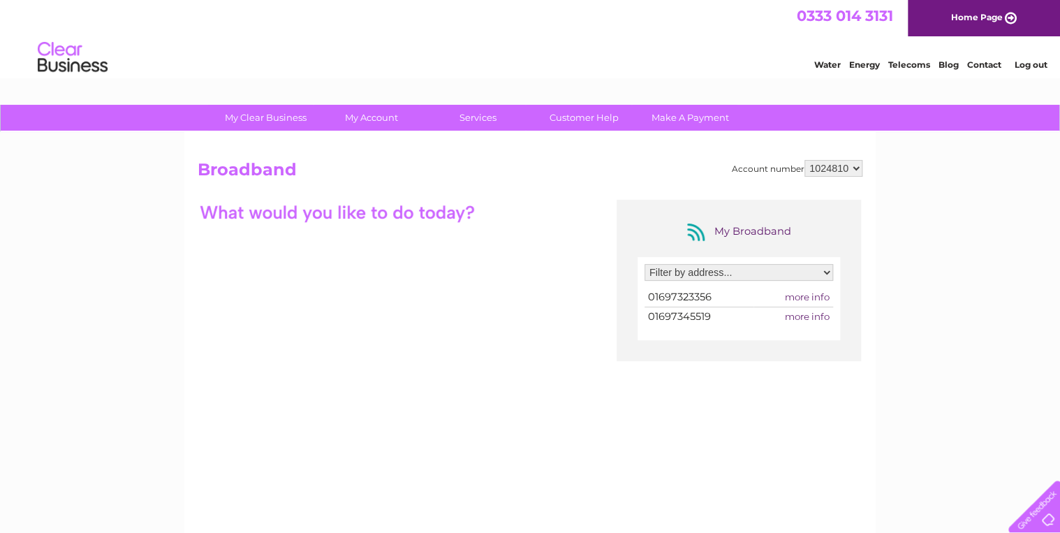
click at [819, 296] on span "more info" at bounding box center [807, 296] width 45 height 11
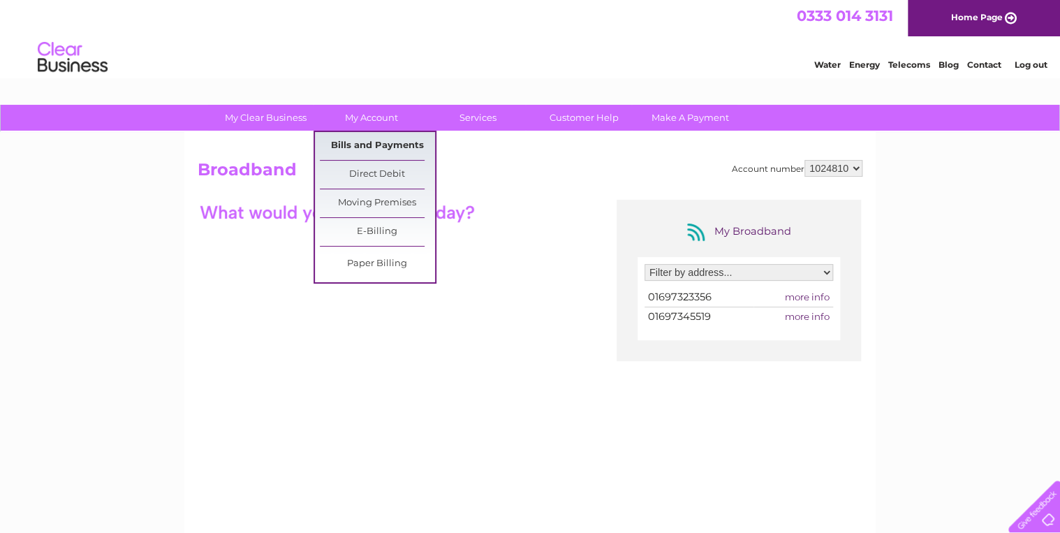
click at [364, 148] on link "Bills and Payments" at bounding box center [377, 146] width 115 height 28
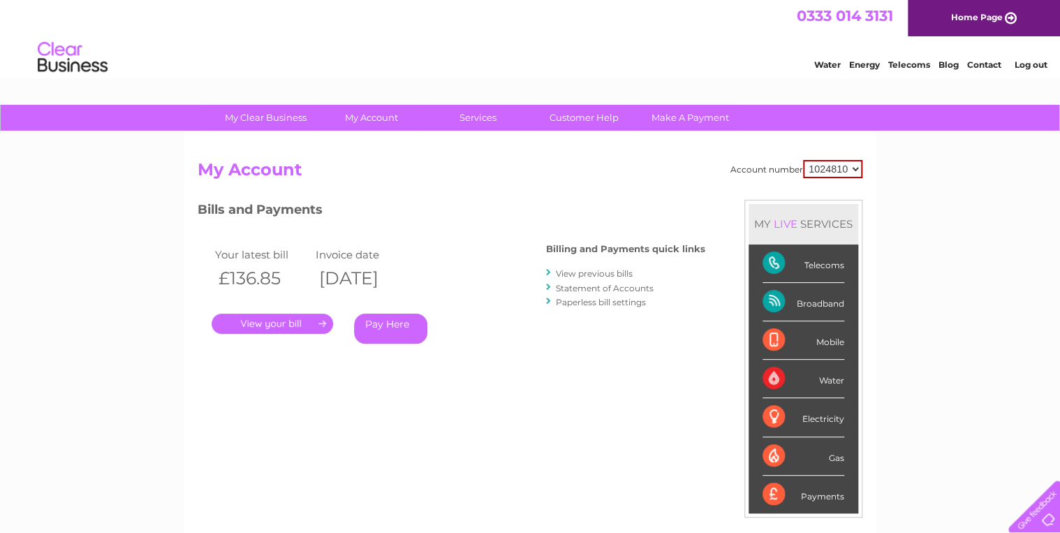
click at [301, 318] on link "." at bounding box center [272, 323] width 121 height 20
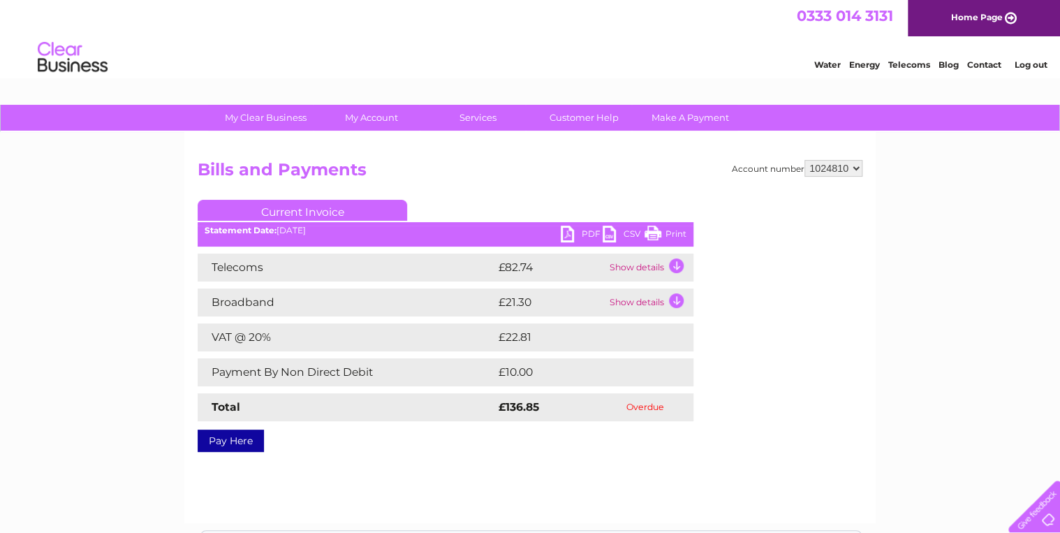
click at [635, 307] on td "Show details" at bounding box center [649, 302] width 87 height 28
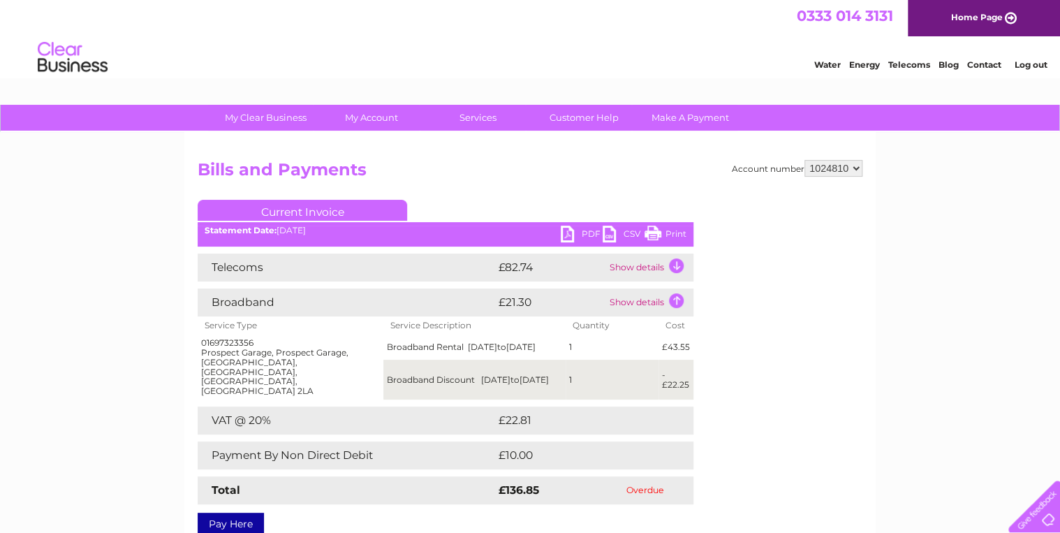
click at [642, 272] on td "Show details" at bounding box center [649, 267] width 87 height 28
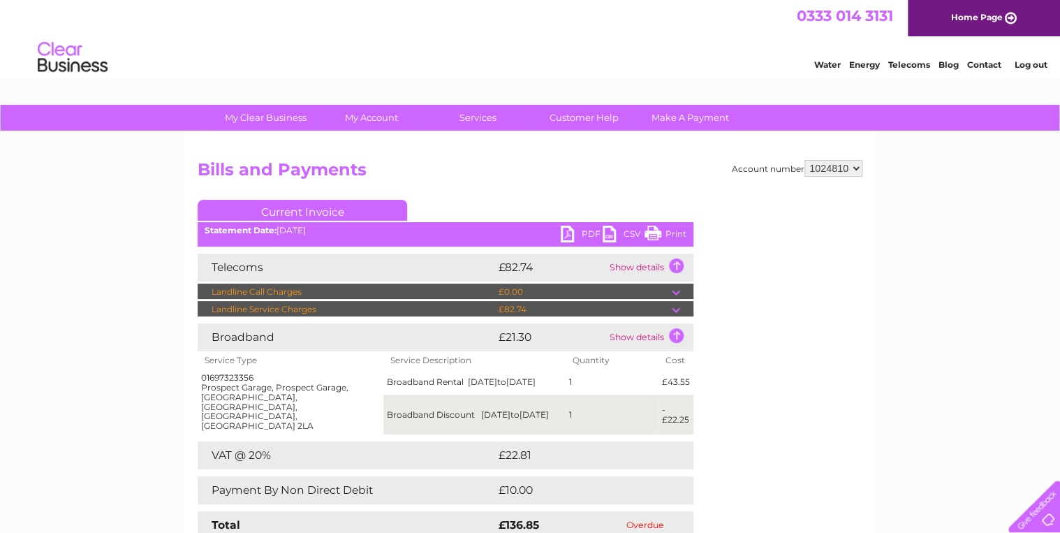
click at [673, 309] on td at bounding box center [683, 309] width 22 height 17
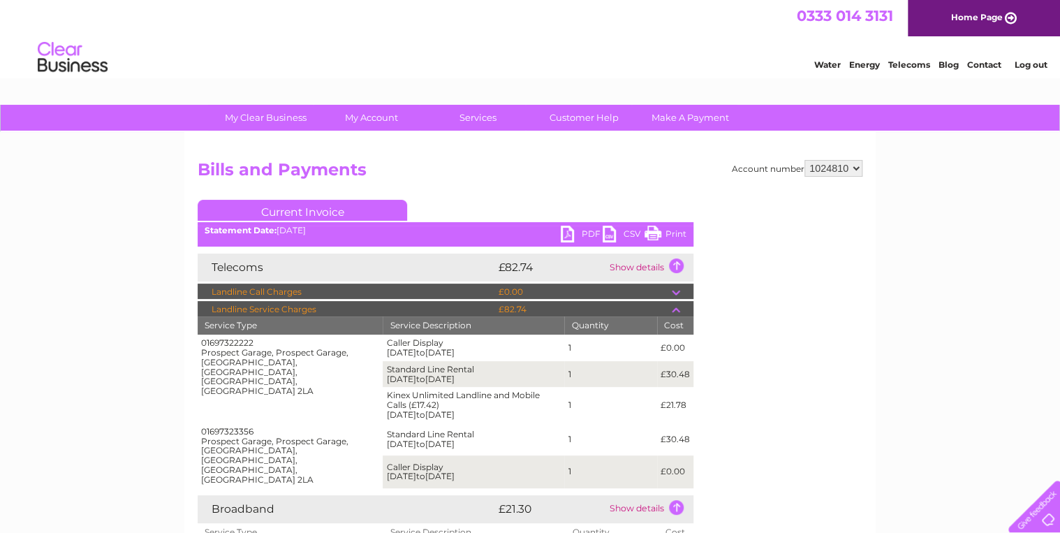
click at [673, 309] on td at bounding box center [683, 309] width 22 height 17
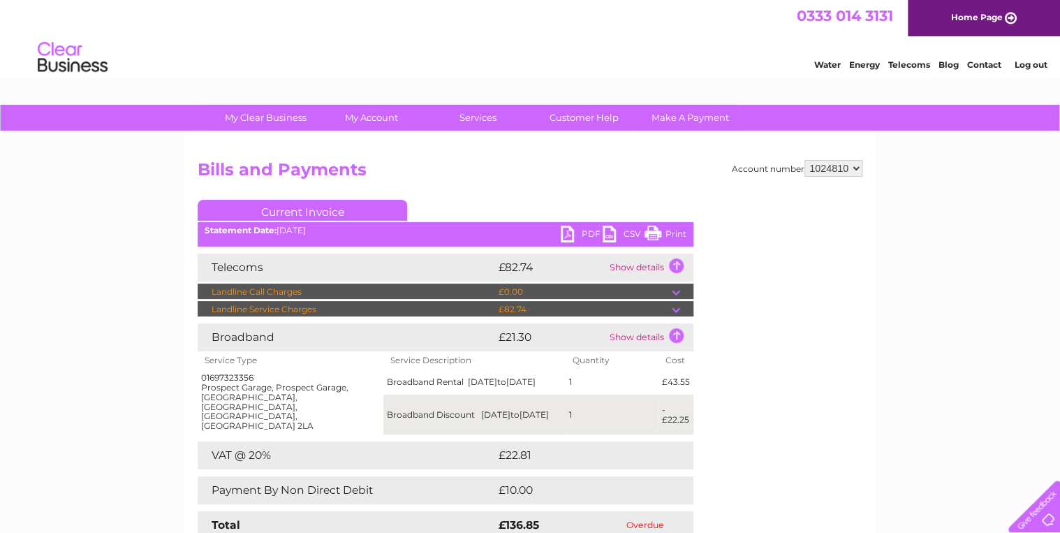
click at [673, 290] on td at bounding box center [683, 291] width 22 height 17
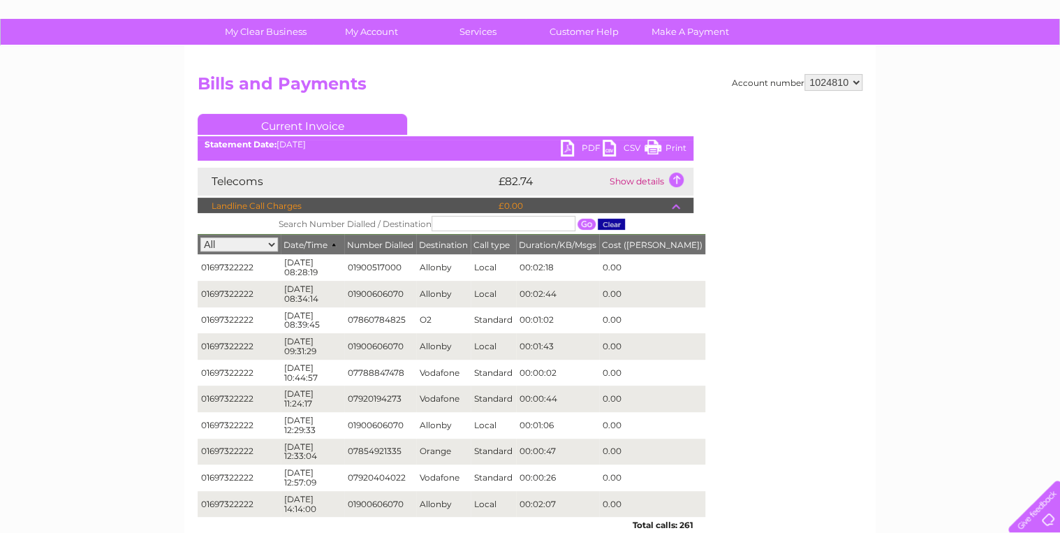
scroll to position [96, 0]
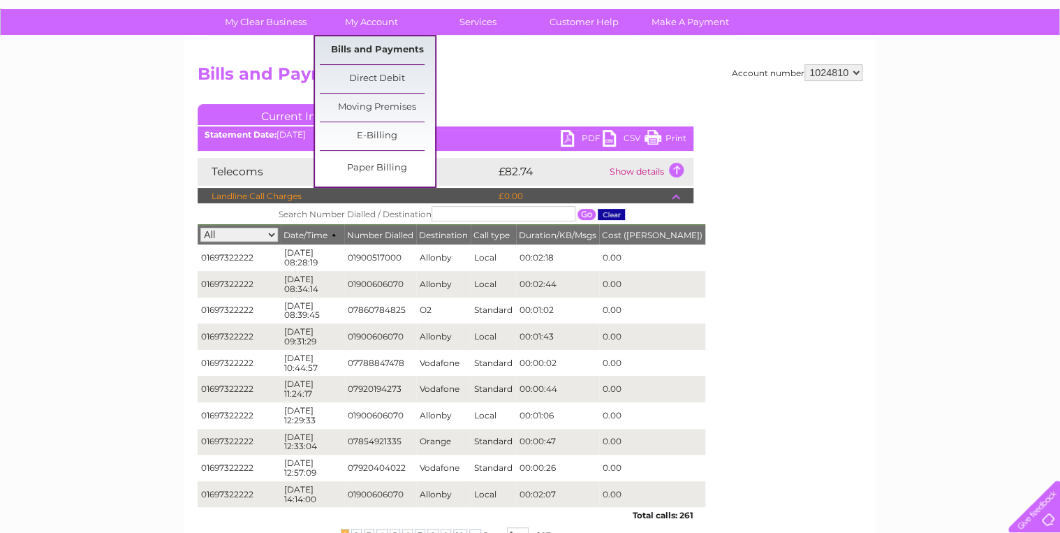
click at [385, 46] on link "Bills and Payments" at bounding box center [377, 50] width 115 height 28
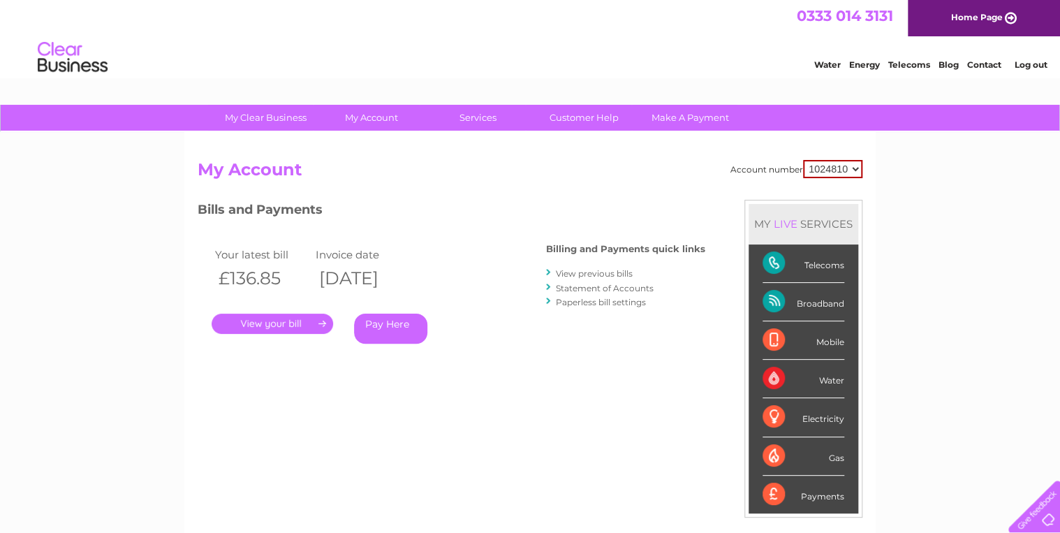
click at [293, 325] on link "." at bounding box center [272, 323] width 121 height 20
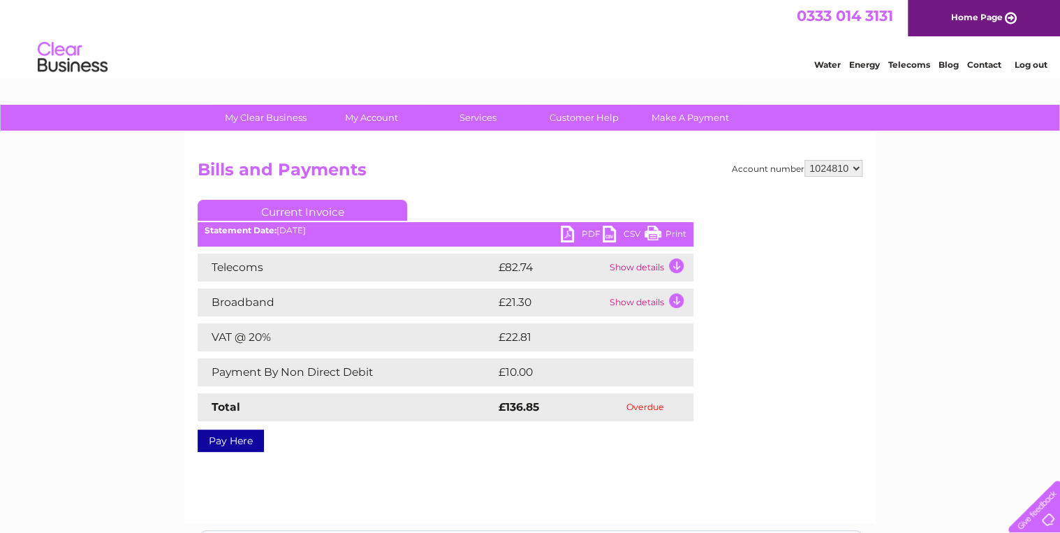
click at [677, 266] on td "Show details" at bounding box center [649, 267] width 87 height 28
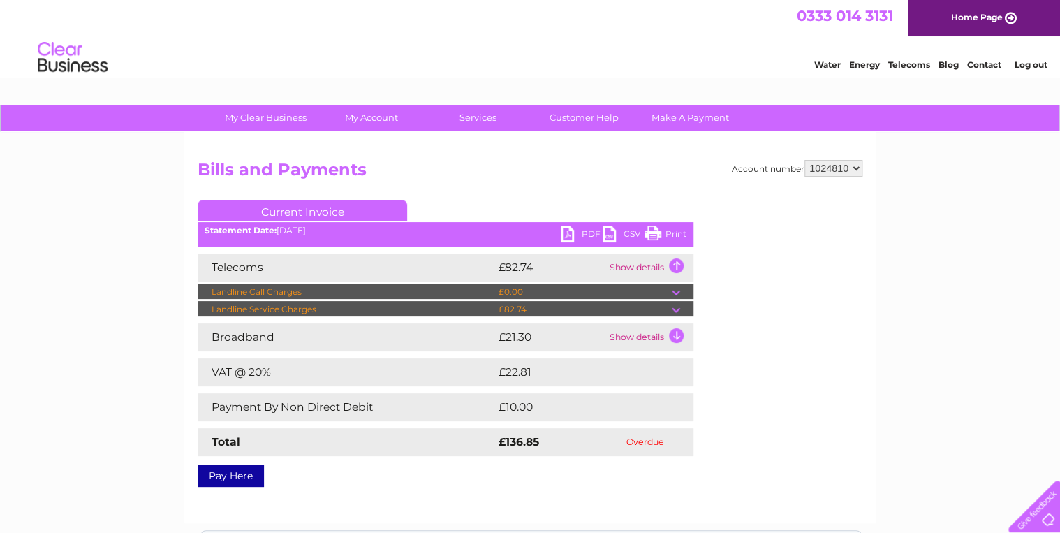
click at [651, 341] on td "Show details" at bounding box center [649, 337] width 87 height 28
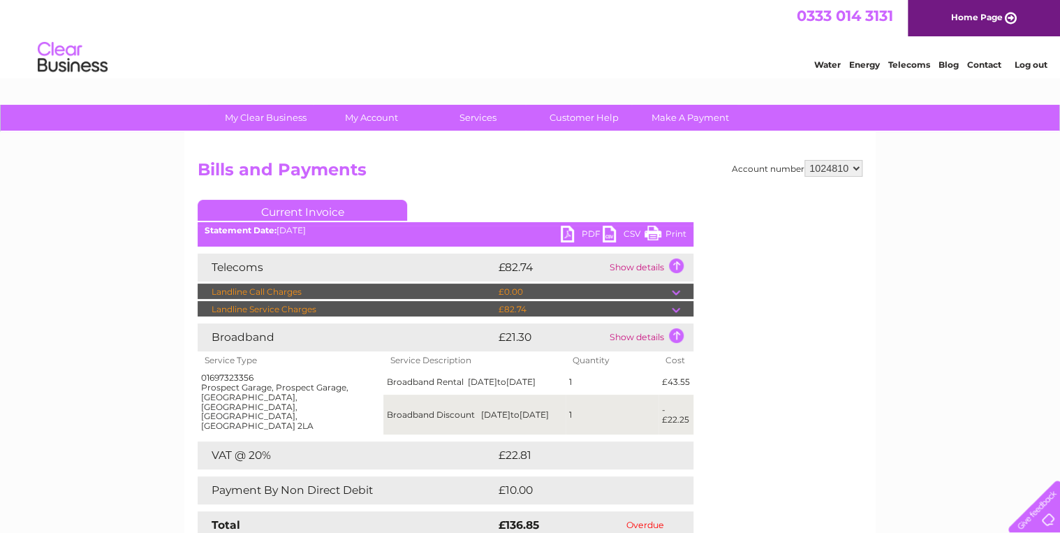
drag, startPoint x: 473, startPoint y: 413, endPoint x: 388, endPoint y: 379, distance: 90.9
click at [388, 379] on tbody "01697323356 [STREET_ADDRESS] Broadband Rental [DATE] to [DATE] 1 £43.55 Broadba…" at bounding box center [446, 401] width 496 height 65
click at [388, 379] on td "Broadband Rental [DATE] to [DATE]" at bounding box center [474, 381] width 182 height 25
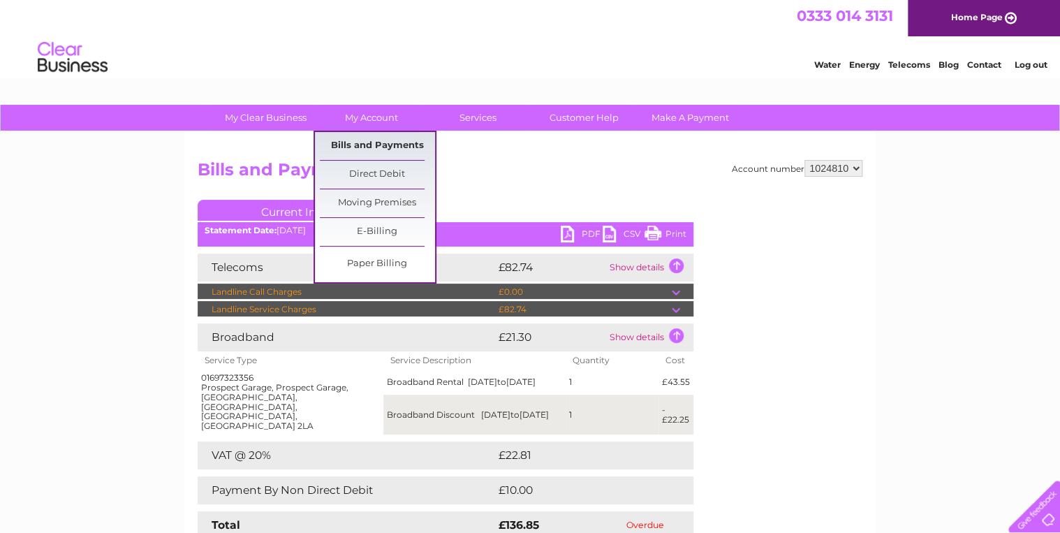
click at [369, 148] on link "Bills and Payments" at bounding box center [377, 146] width 115 height 28
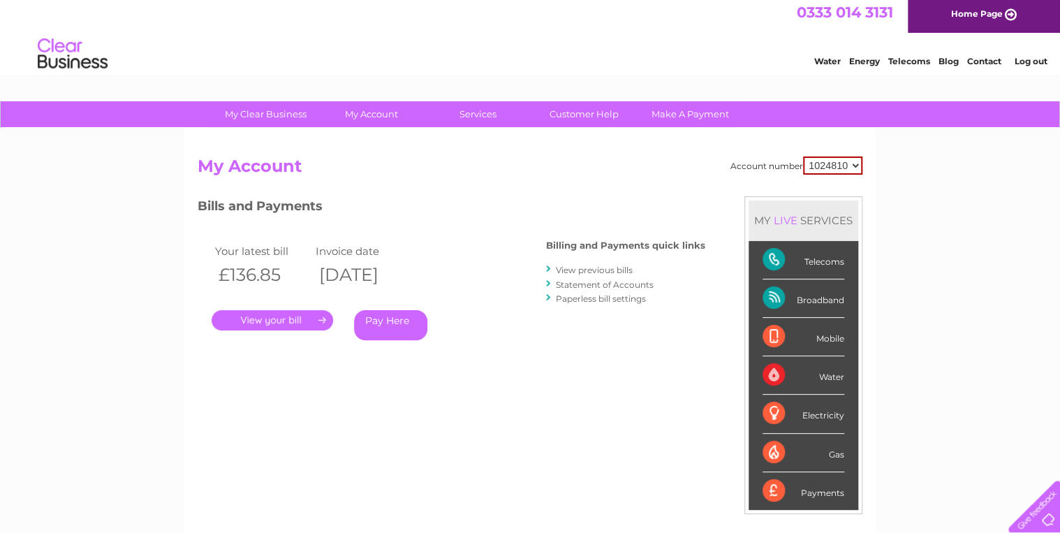
scroll to position [4, 0]
click at [302, 318] on link "." at bounding box center [272, 319] width 121 height 20
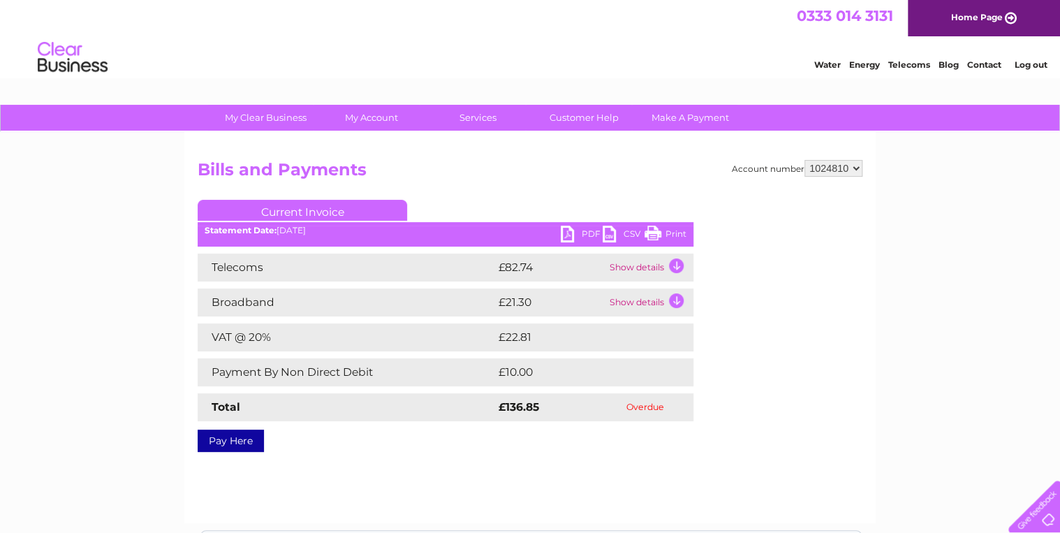
click at [673, 267] on td "Show details" at bounding box center [649, 267] width 87 height 28
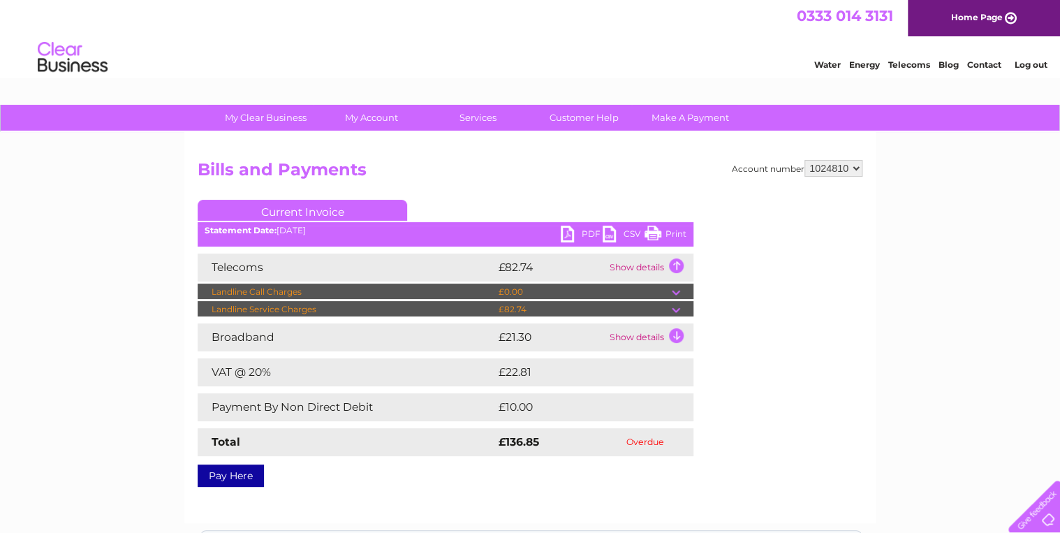
click at [651, 271] on td "Show details" at bounding box center [649, 267] width 87 height 28
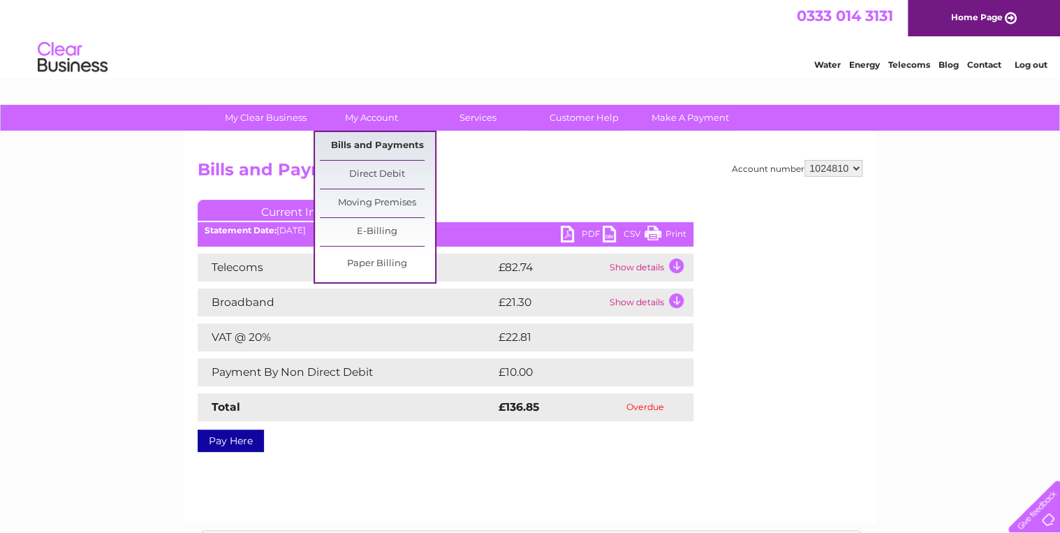
click at [367, 147] on link "Bills and Payments" at bounding box center [377, 146] width 115 height 28
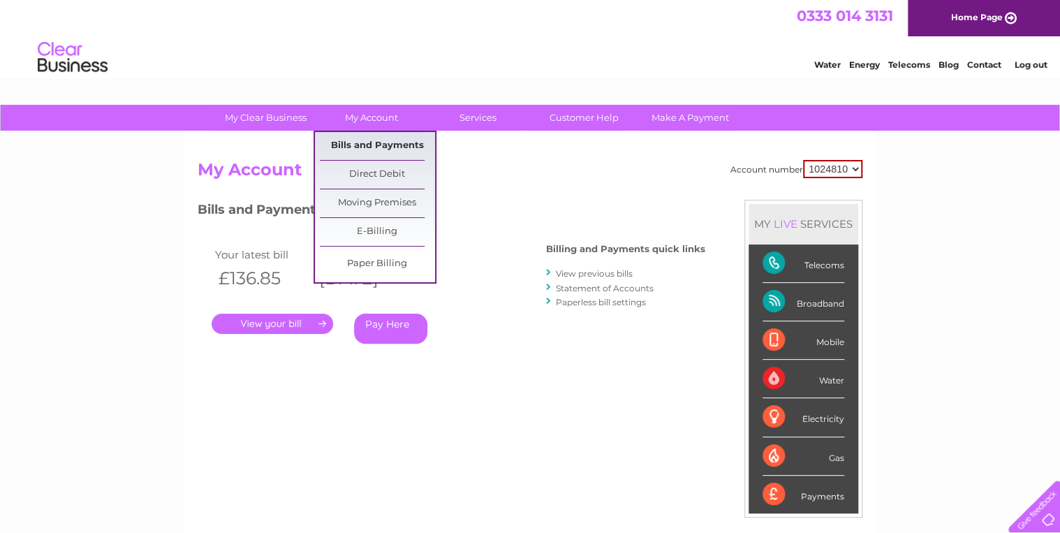
click at [369, 143] on link "Bills and Payments" at bounding box center [377, 146] width 115 height 28
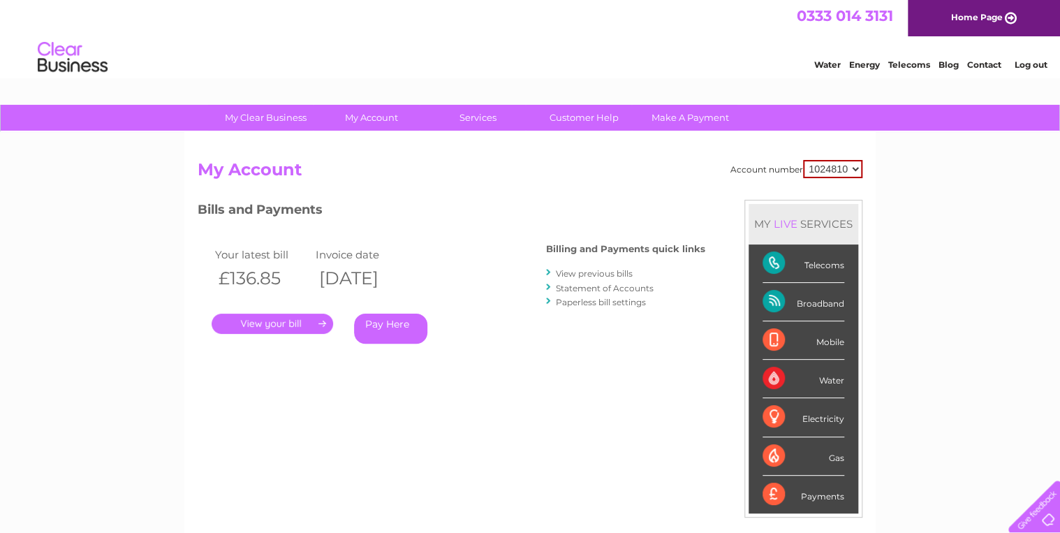
click at [605, 274] on link "View previous bills" at bounding box center [594, 273] width 77 height 10
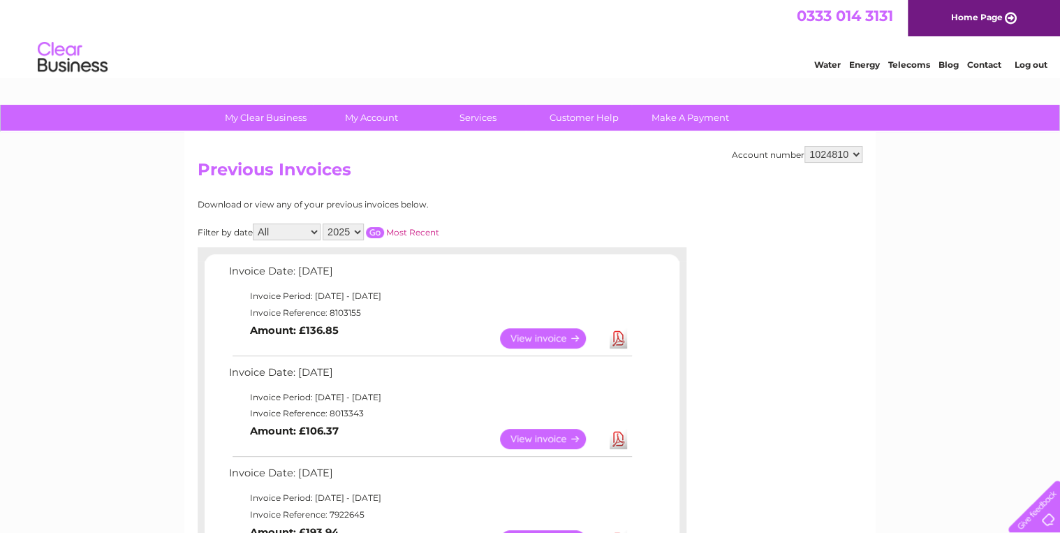
click at [855, 156] on select "1024810" at bounding box center [833, 154] width 58 height 17
click at [570, 249] on div at bounding box center [442, 254] width 489 height 14
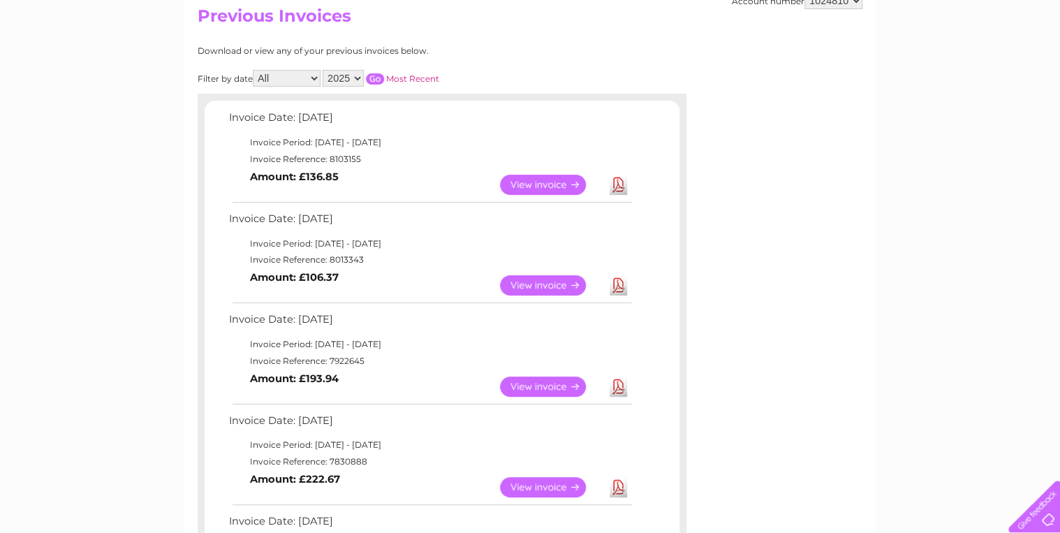
scroll to position [154, 0]
click at [533, 282] on link "View" at bounding box center [551, 284] width 103 height 20
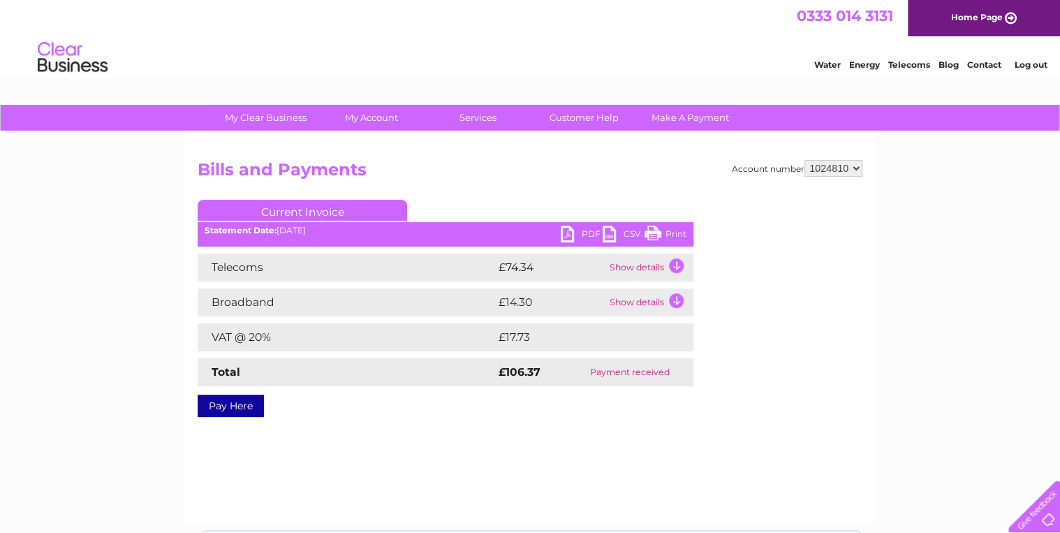
click at [645, 297] on td "Show details" at bounding box center [649, 302] width 87 height 28
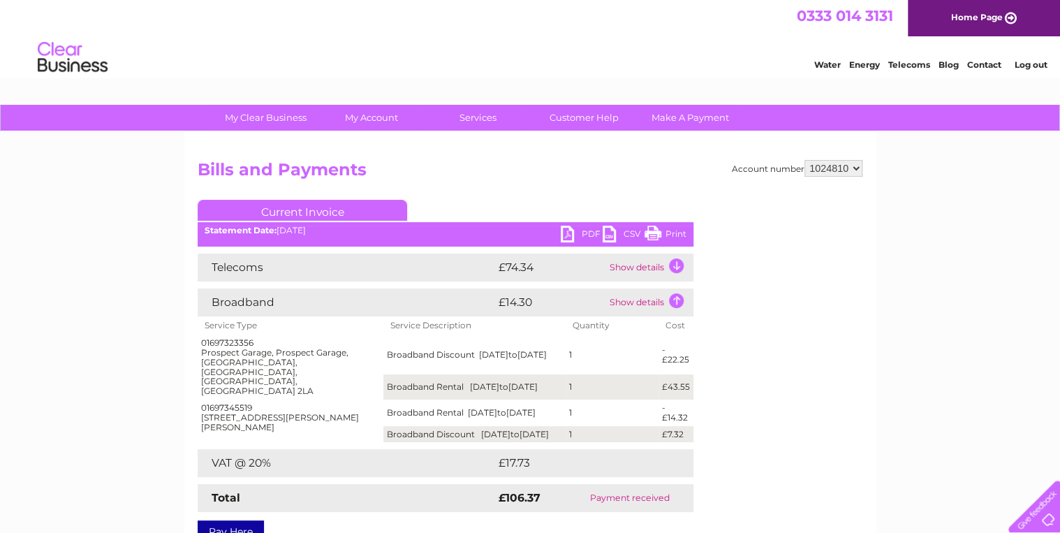
click at [632, 266] on td "Show details" at bounding box center [649, 267] width 87 height 28
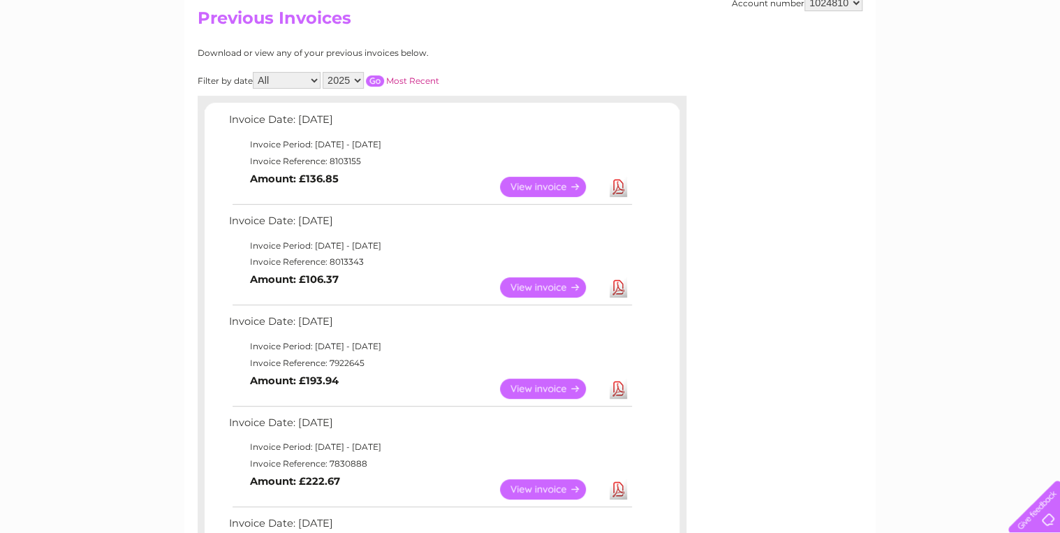
click at [539, 184] on link "View" at bounding box center [551, 187] width 103 height 20
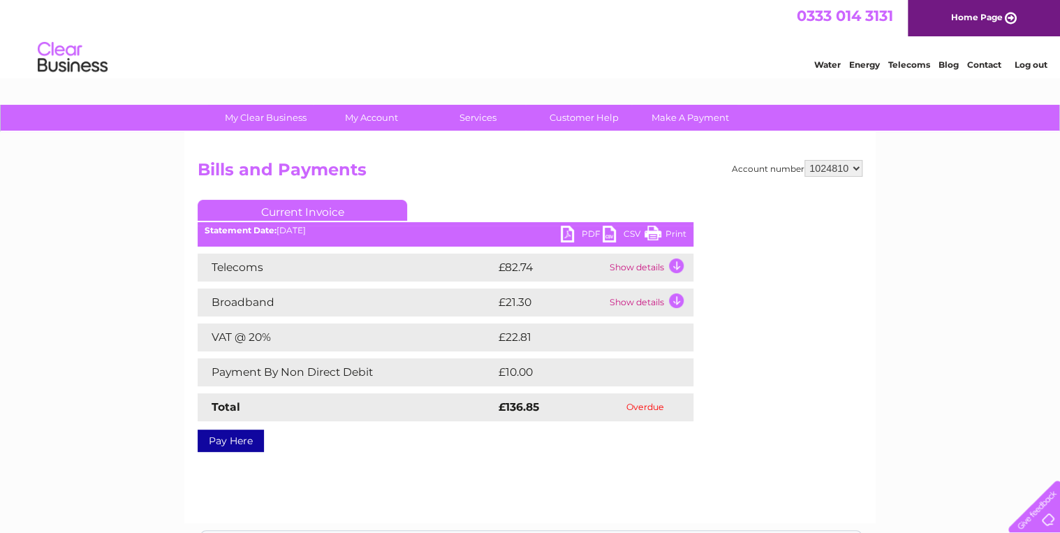
click at [665, 296] on td "Show details" at bounding box center [649, 302] width 87 height 28
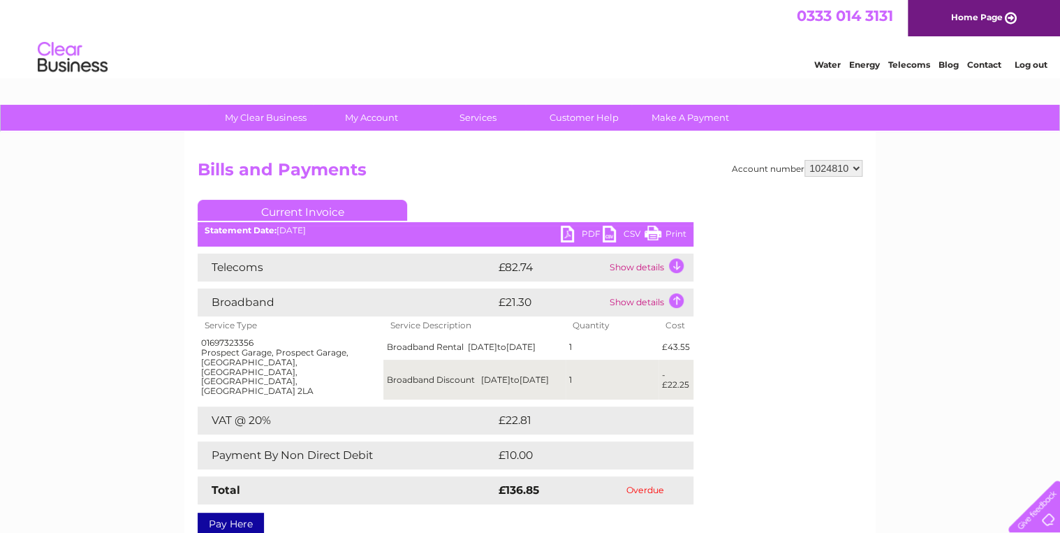
click at [973, 64] on link "Contact" at bounding box center [984, 64] width 34 height 10
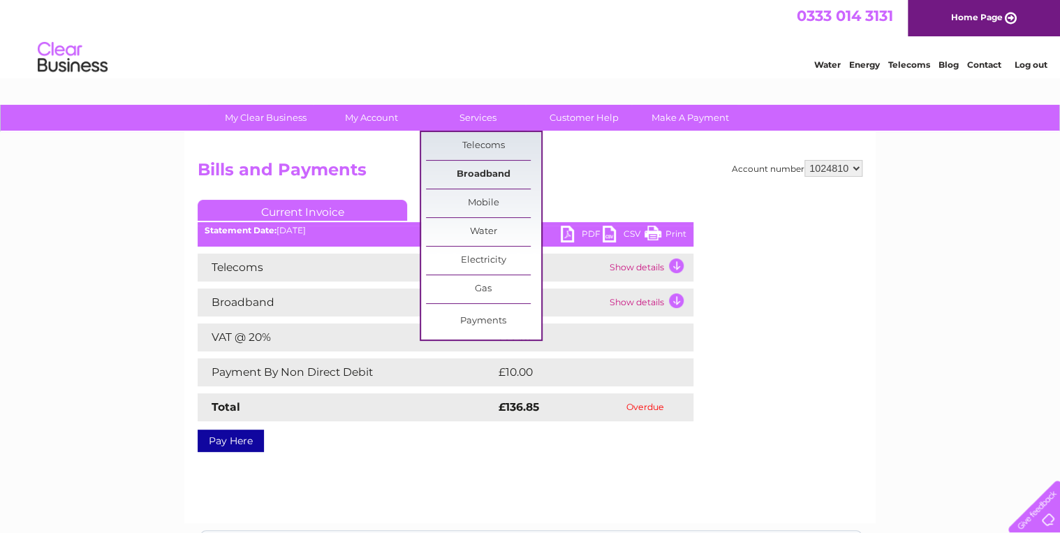
click at [482, 173] on link "Broadband" at bounding box center [483, 175] width 115 height 28
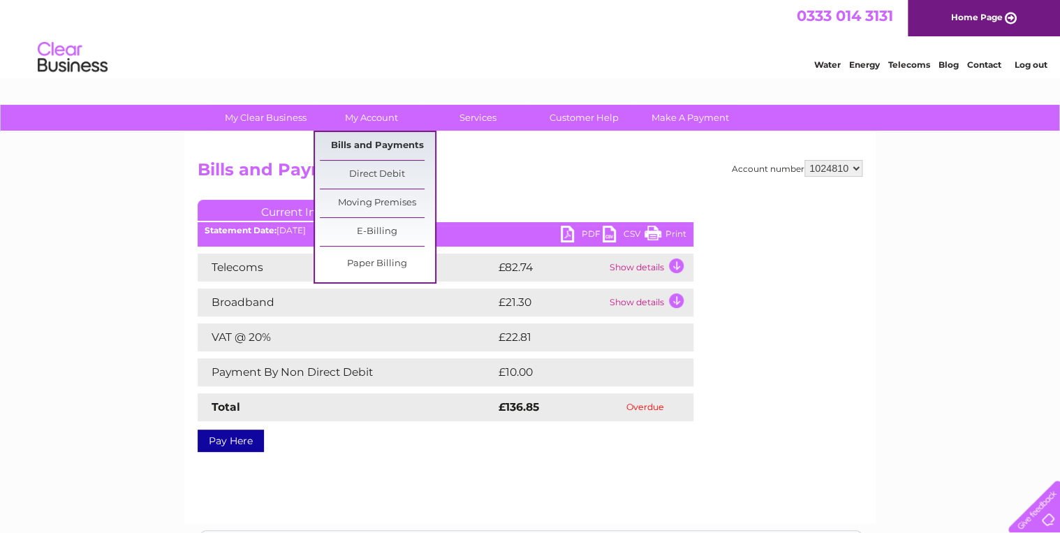
click at [373, 143] on link "Bills and Payments" at bounding box center [377, 146] width 115 height 28
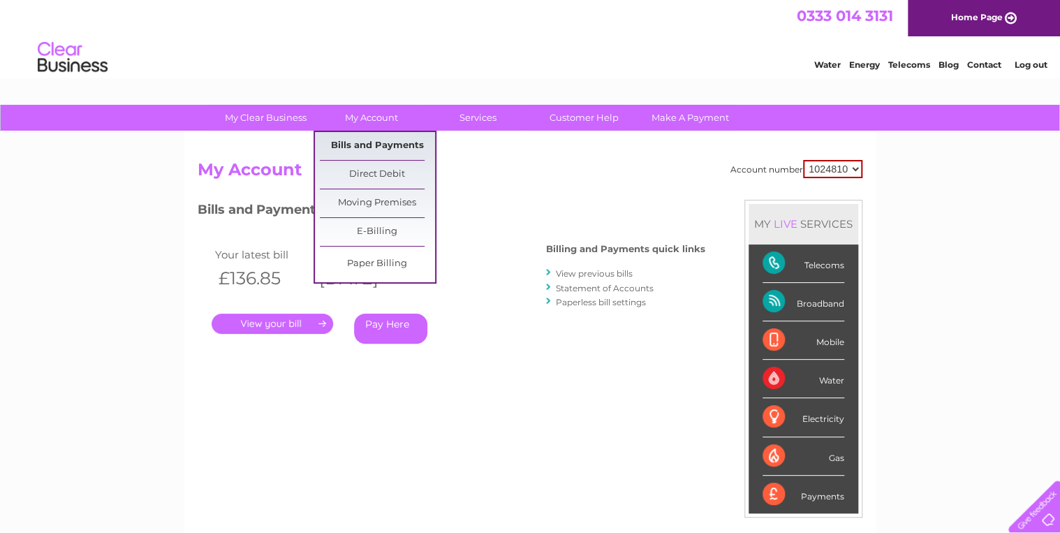
click at [362, 147] on link "Bills and Payments" at bounding box center [377, 146] width 115 height 28
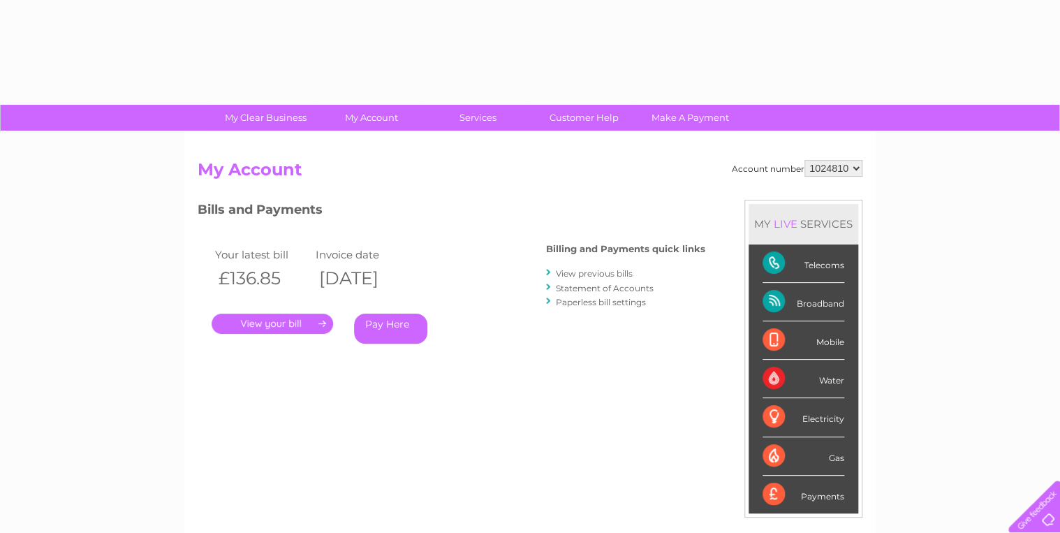
click at [318, 318] on link "." at bounding box center [272, 323] width 121 height 20
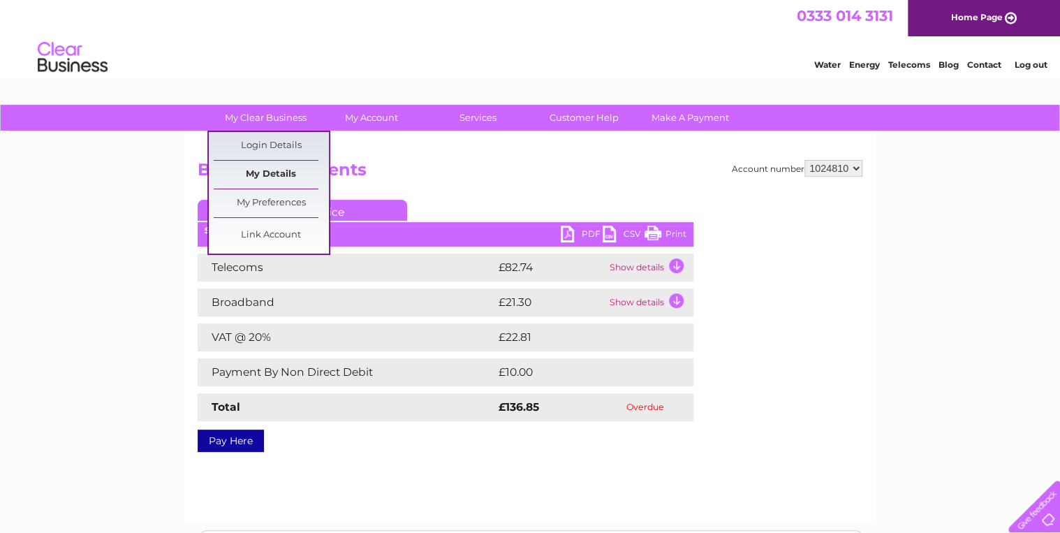
click at [280, 173] on link "My Details" at bounding box center [271, 175] width 115 height 28
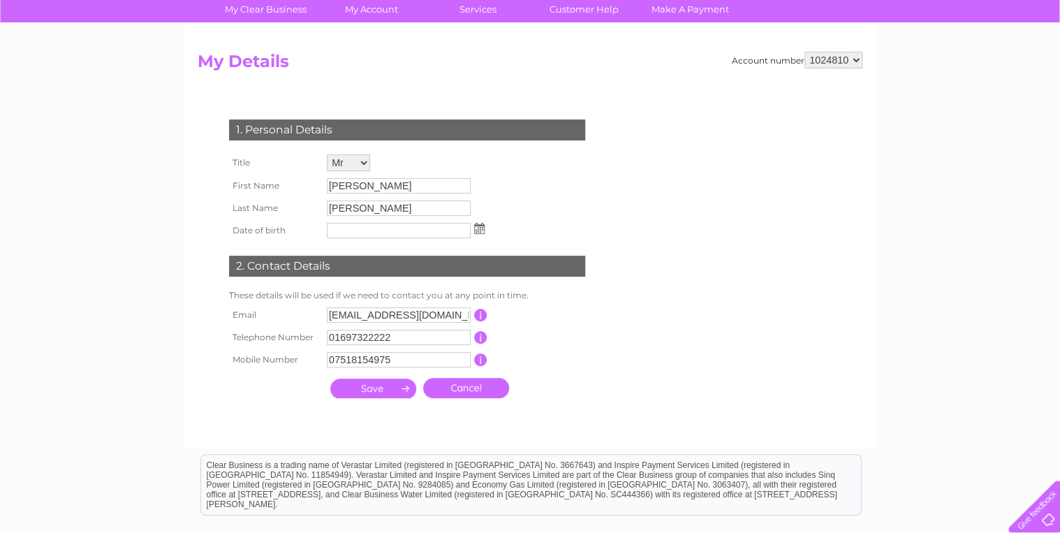
scroll to position [56, 0]
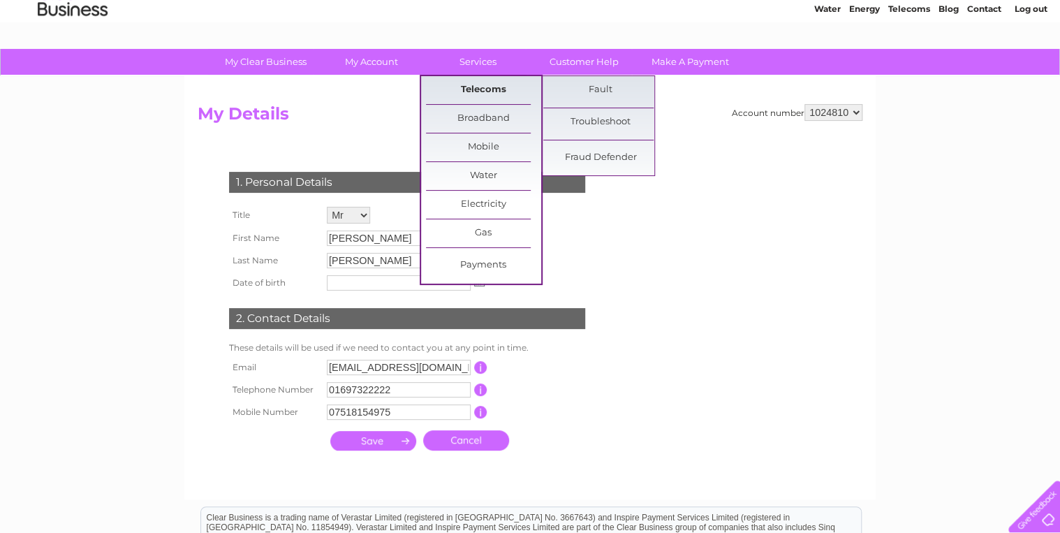
click at [485, 89] on link "Telecoms" at bounding box center [483, 90] width 115 height 28
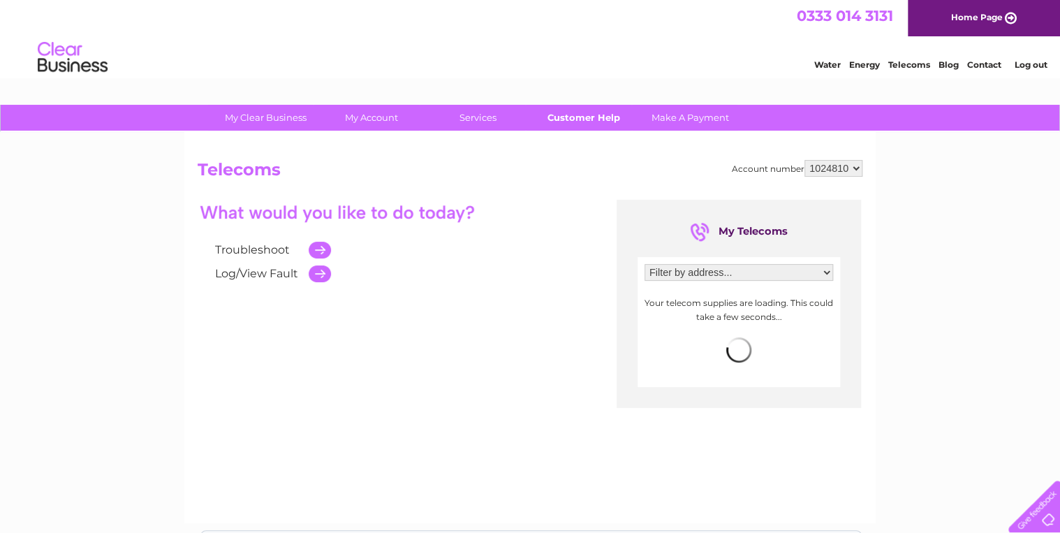
click at [566, 119] on link "Customer Help" at bounding box center [583, 118] width 115 height 26
click at [566, 118] on link "Customer Help" at bounding box center [583, 118] width 115 height 26
